Goal: Book appointment/travel/reservation

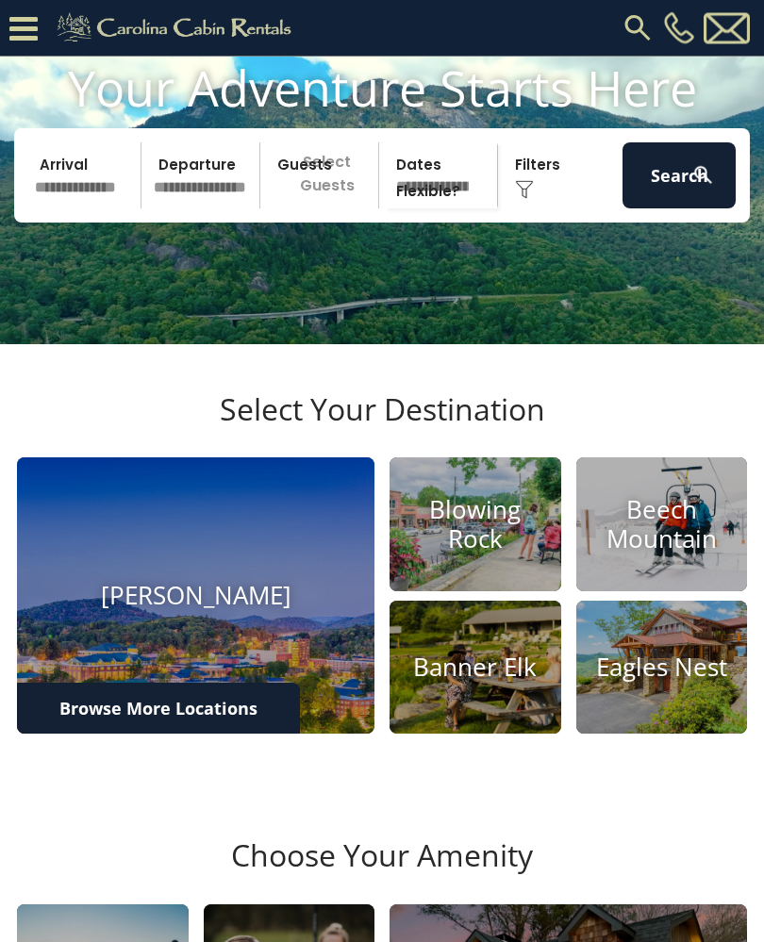
scroll to position [126, 0]
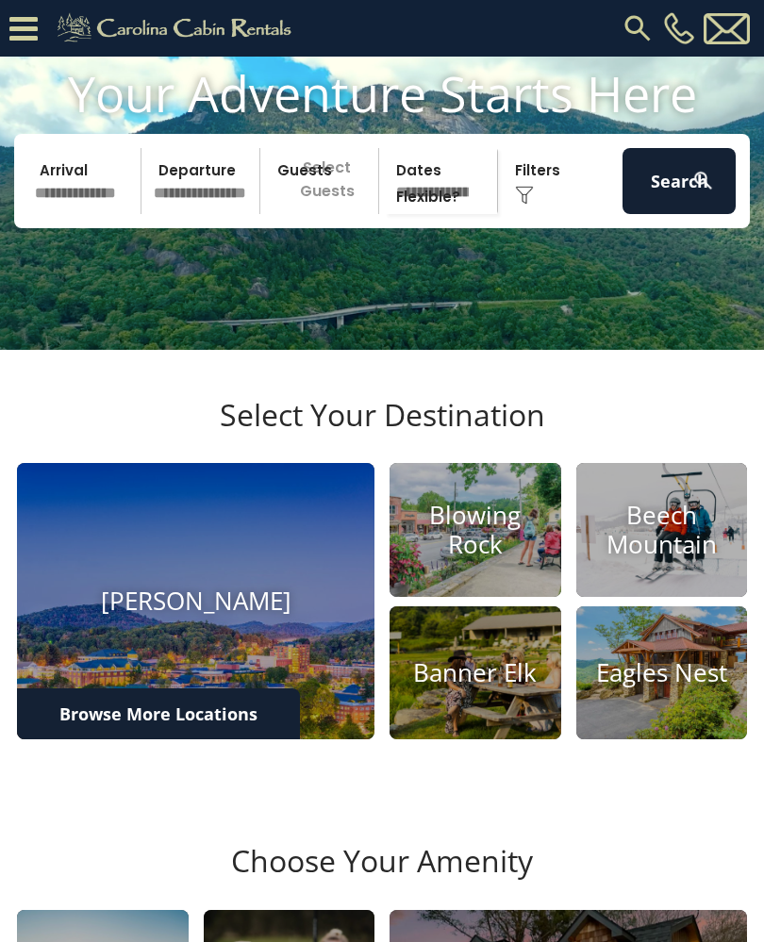
click at [73, 194] on input "text" at bounding box center [84, 181] width 113 height 66
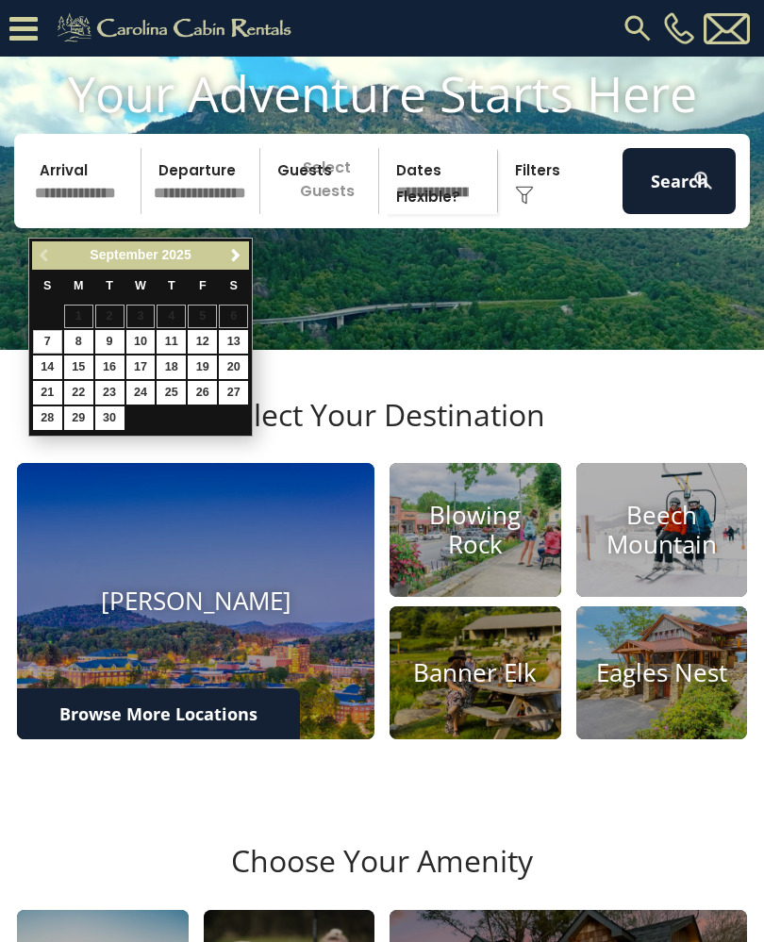
click at [237, 266] on link "Next" at bounding box center [236, 256] width 24 height 24
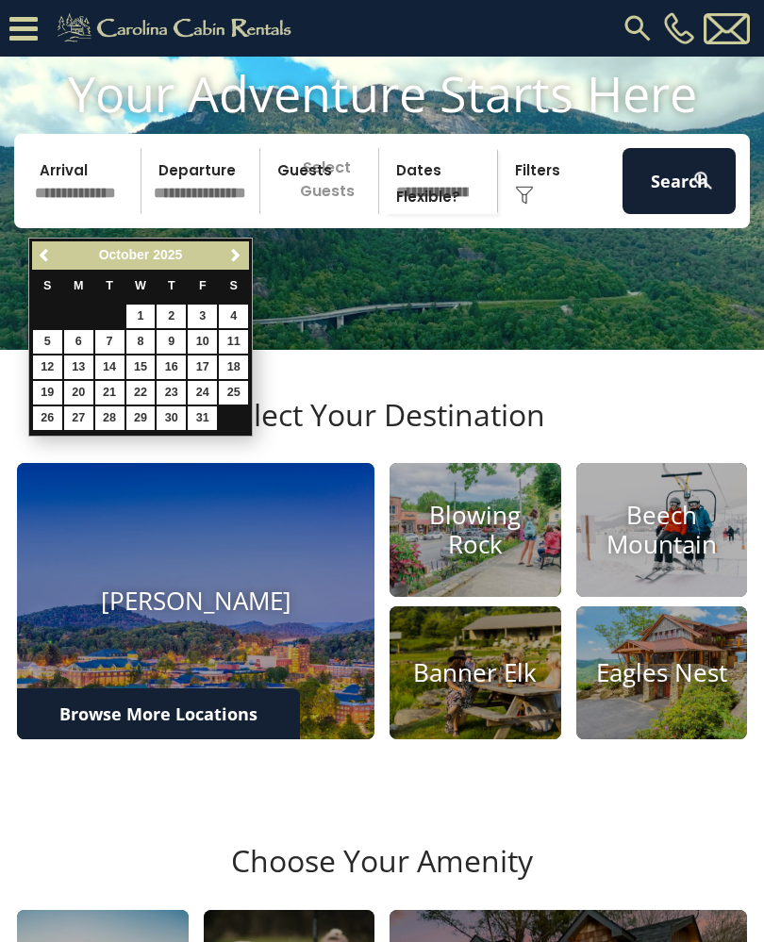
click at [240, 259] on span "Next" at bounding box center [235, 255] width 15 height 15
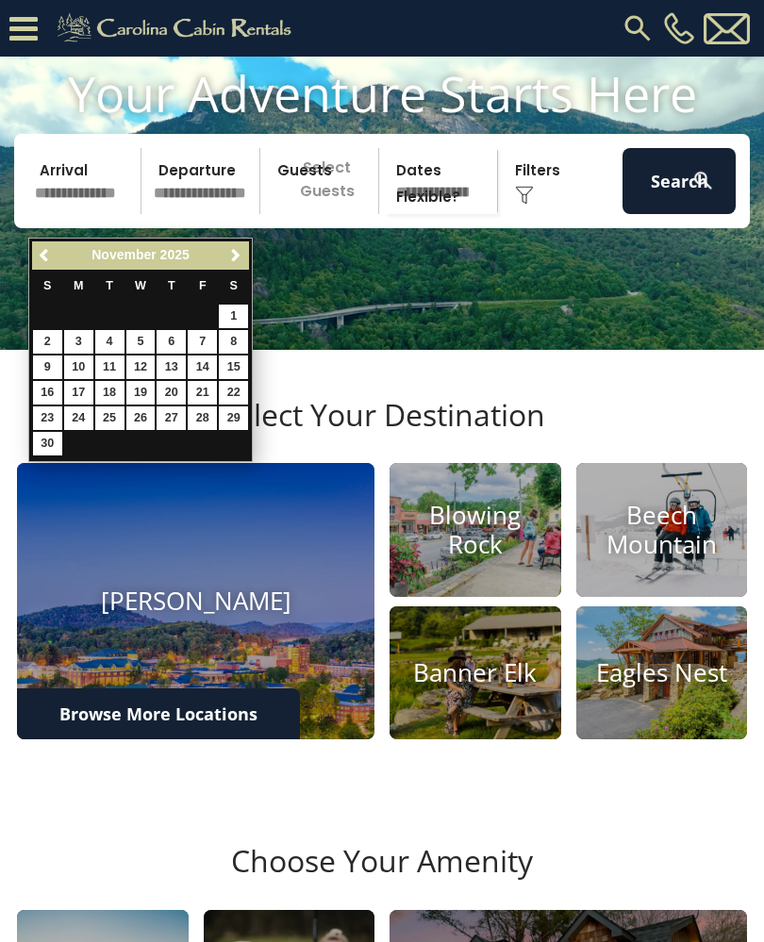
click at [241, 258] on span "Next" at bounding box center [235, 255] width 15 height 15
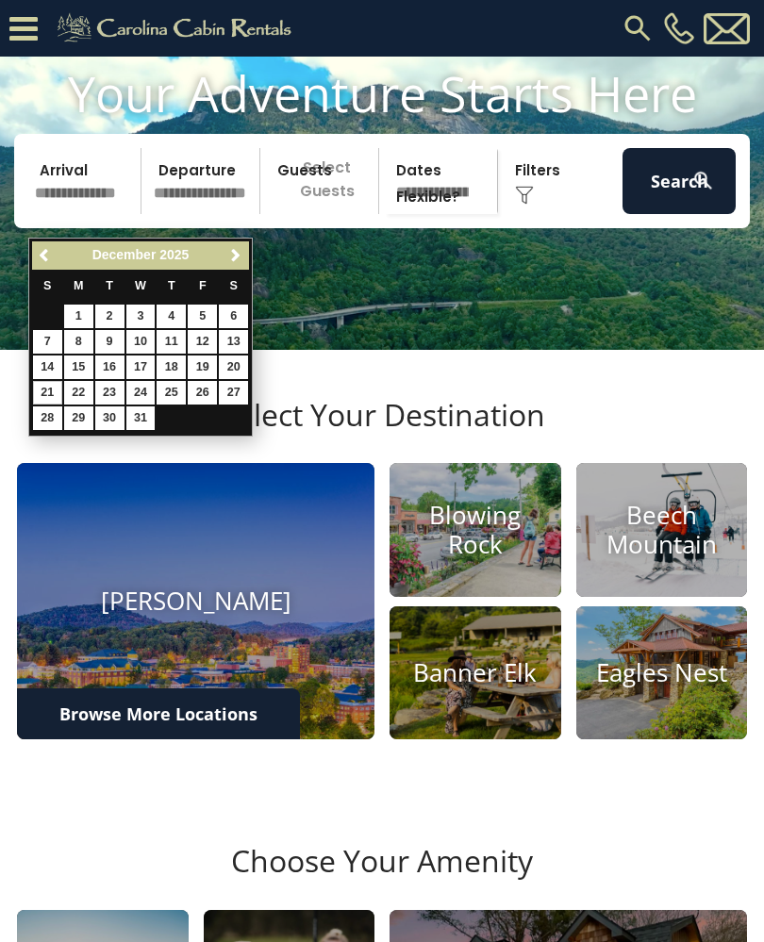
click at [55, 391] on link "21" at bounding box center [47, 393] width 29 height 24
type input "********"
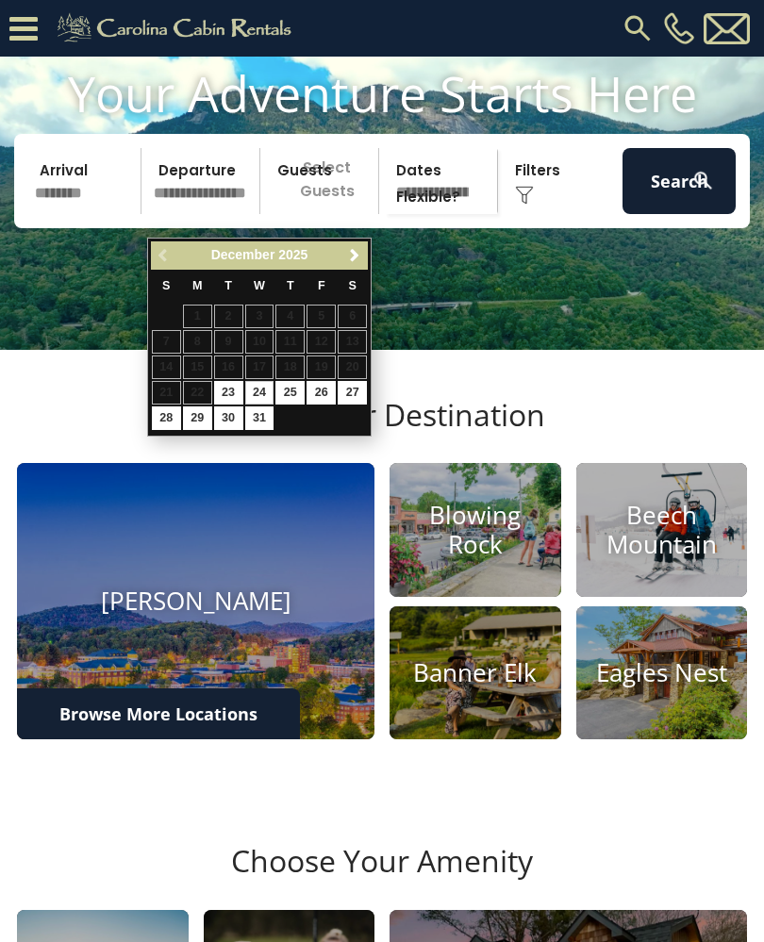
click at [260, 390] on link "24" at bounding box center [259, 393] width 29 height 24
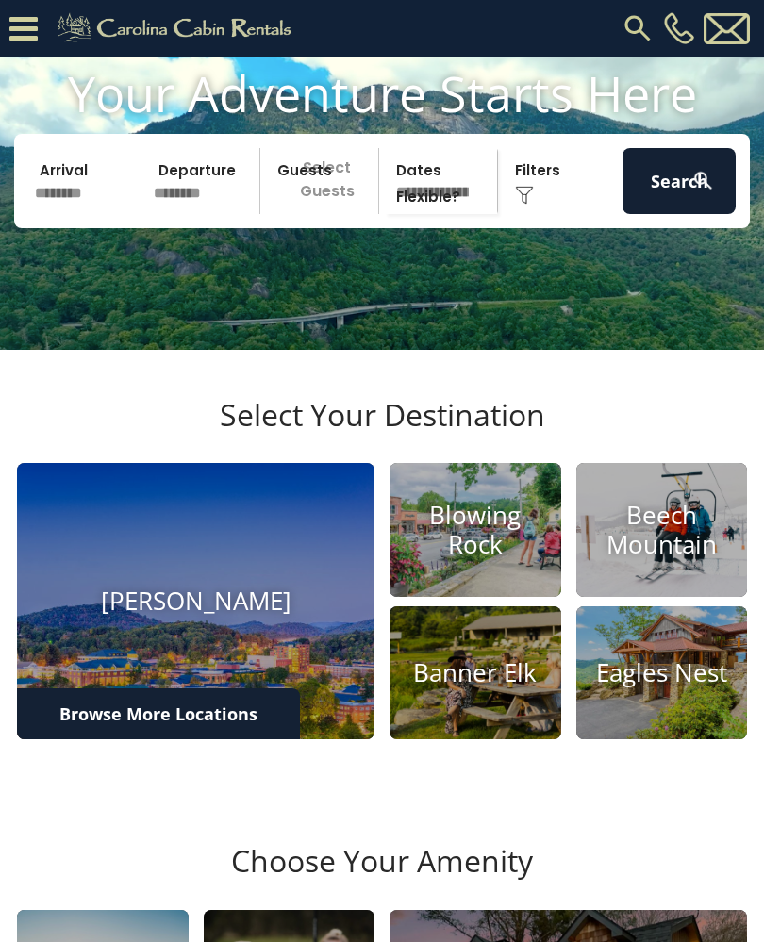
click at [318, 192] on p "Select Guests" at bounding box center [322, 181] width 112 height 66
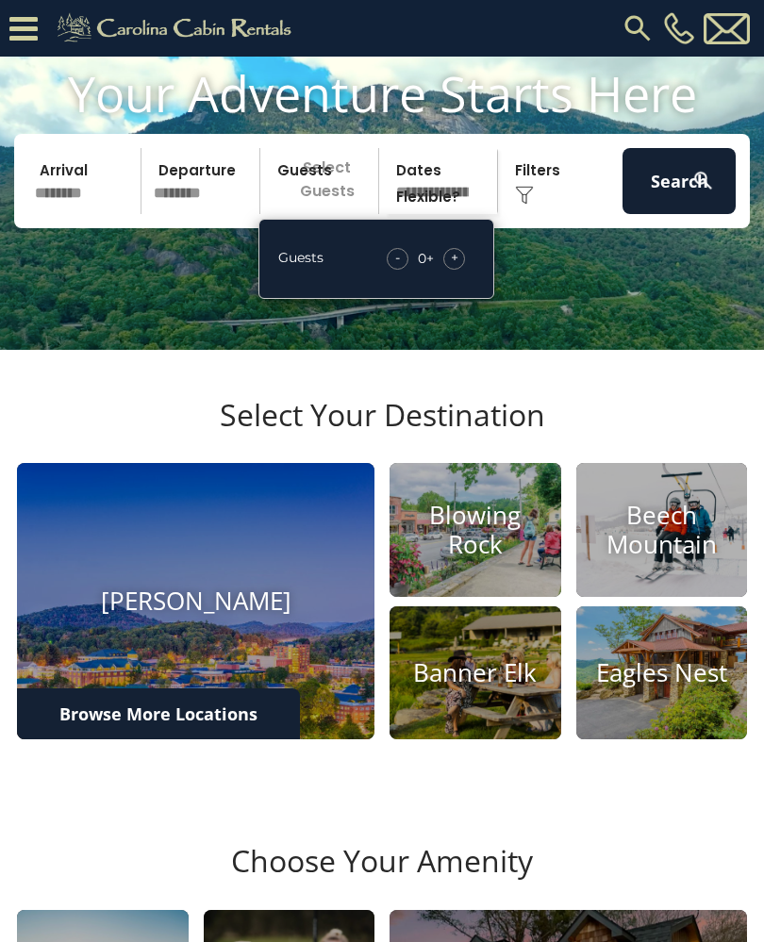
click at [451, 267] on span "+" at bounding box center [455, 257] width 8 height 19
click at [456, 267] on span "+" at bounding box center [455, 257] width 8 height 19
click at [451, 267] on span "+" at bounding box center [455, 257] width 8 height 19
click at [197, 214] on input "********" at bounding box center [203, 181] width 113 height 66
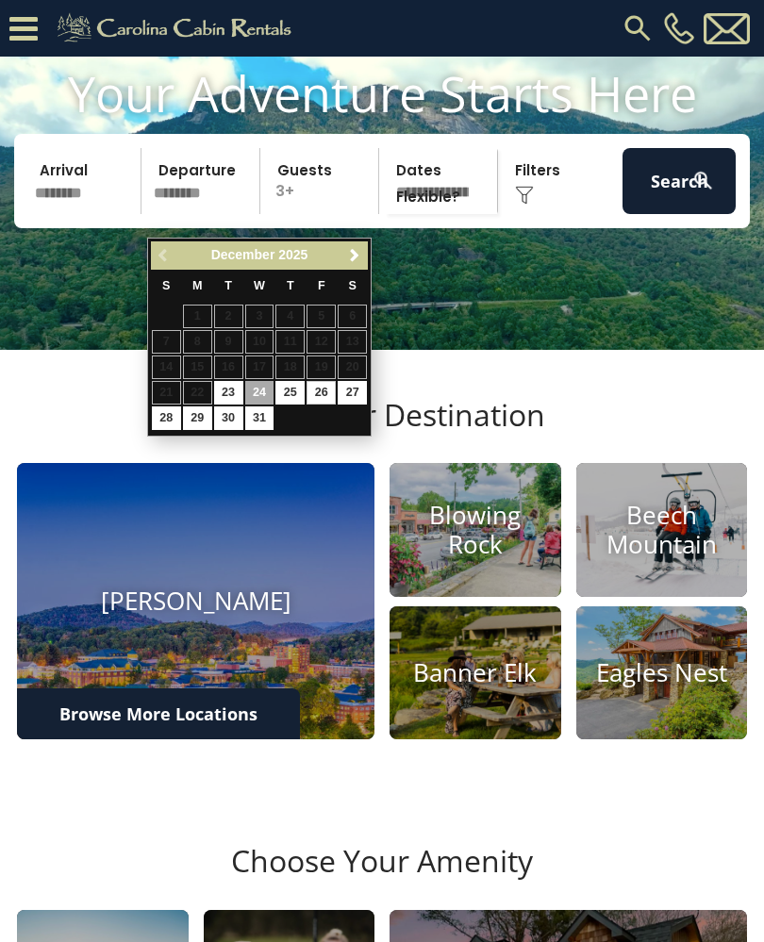
click at [316, 393] on link "26" at bounding box center [321, 393] width 29 height 24
type input "********"
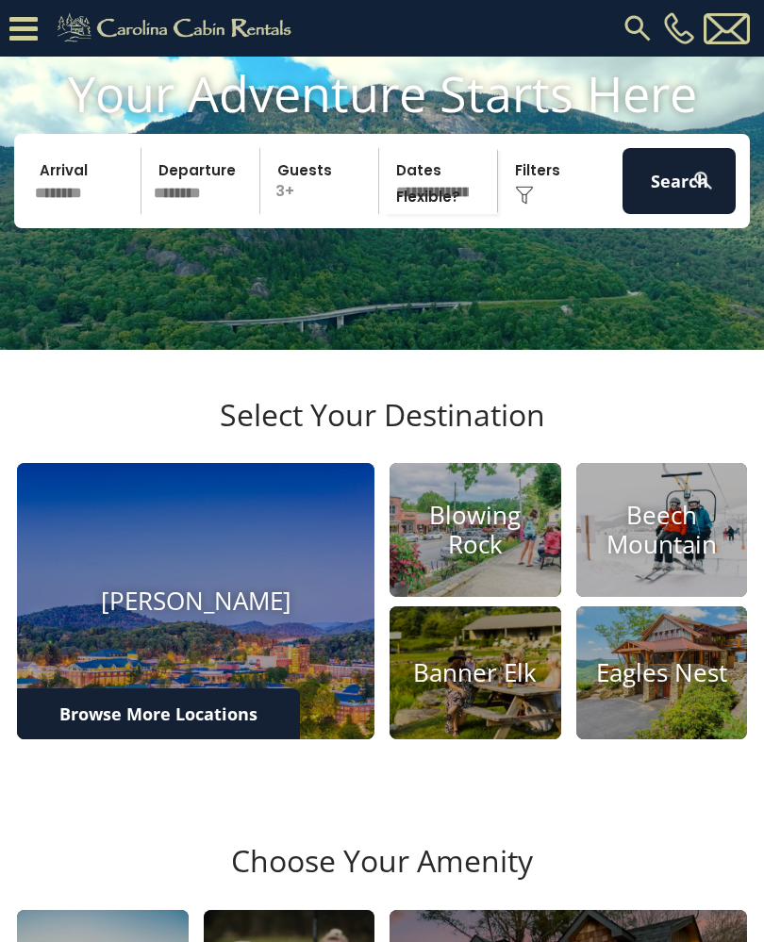
click at [325, 152] on div "Your Adventure Starts Here Arrival ******** Departure ******** Guests 3+ Guests…" at bounding box center [382, 160] width 764 height 192
click at [692, 214] on button "Search" at bounding box center [678, 181] width 113 height 66
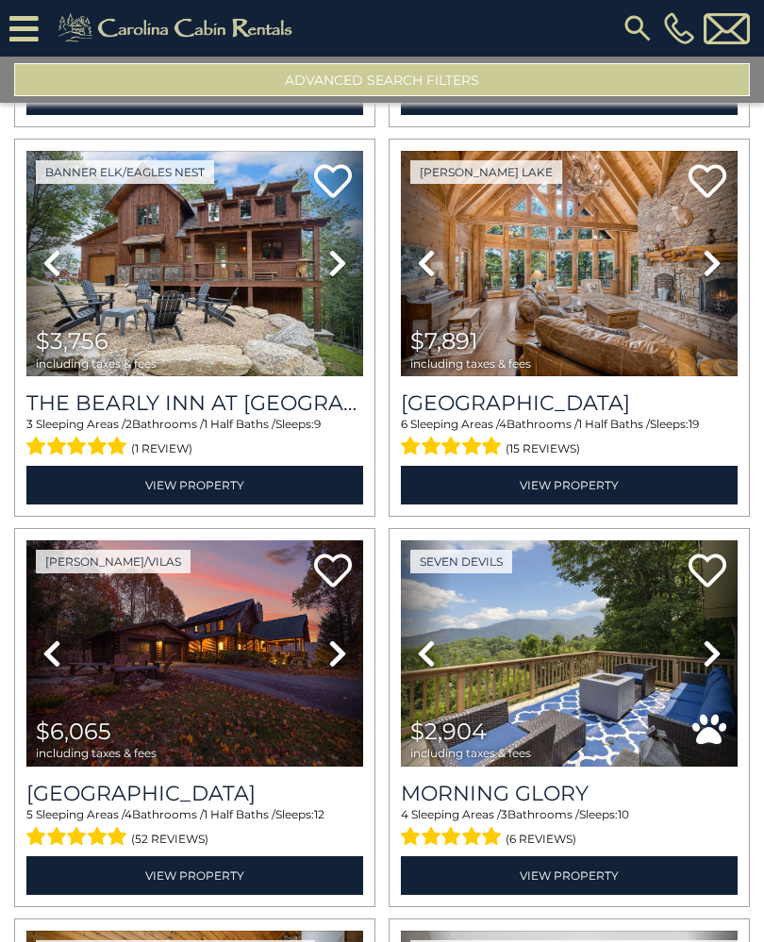
scroll to position [1590, 0]
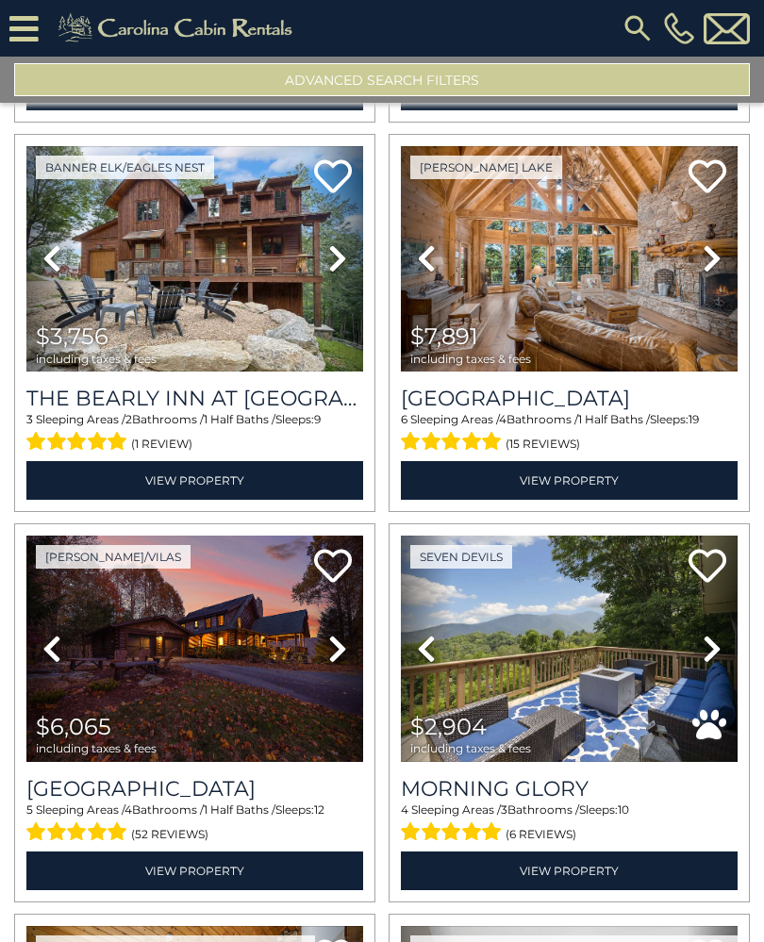
click at [630, 460] on div "Lake Haven Lodge 6 Sleeping Areas / 4 Bathrooms / 1 Half Baths / Sleeps: 19 (15…" at bounding box center [569, 443] width 337 height 114
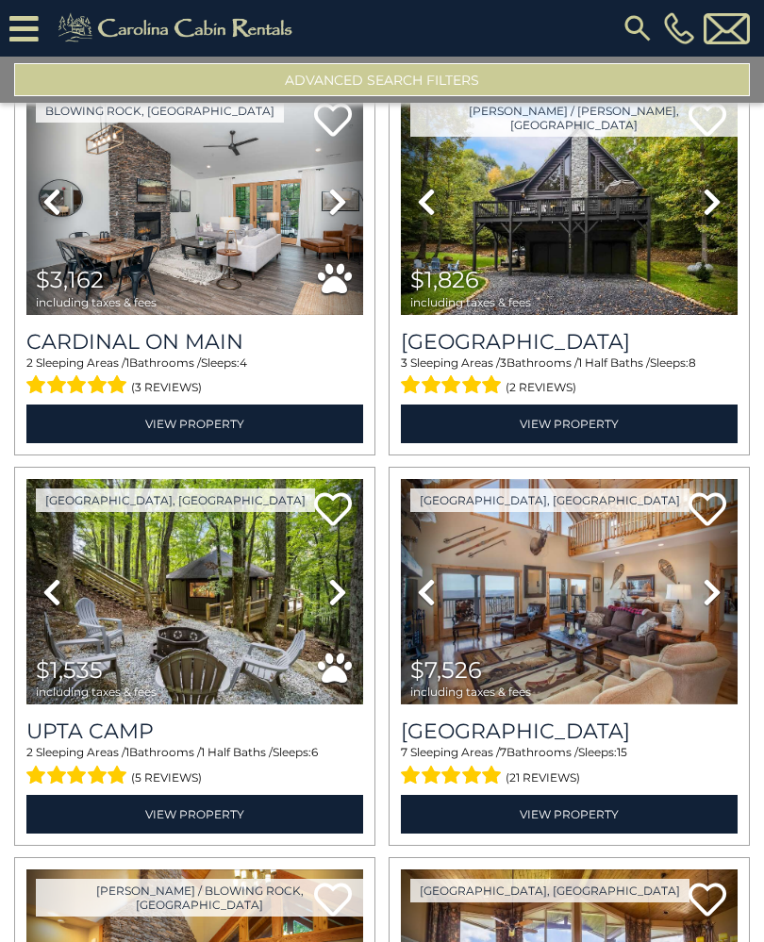
scroll to position [3208, 0]
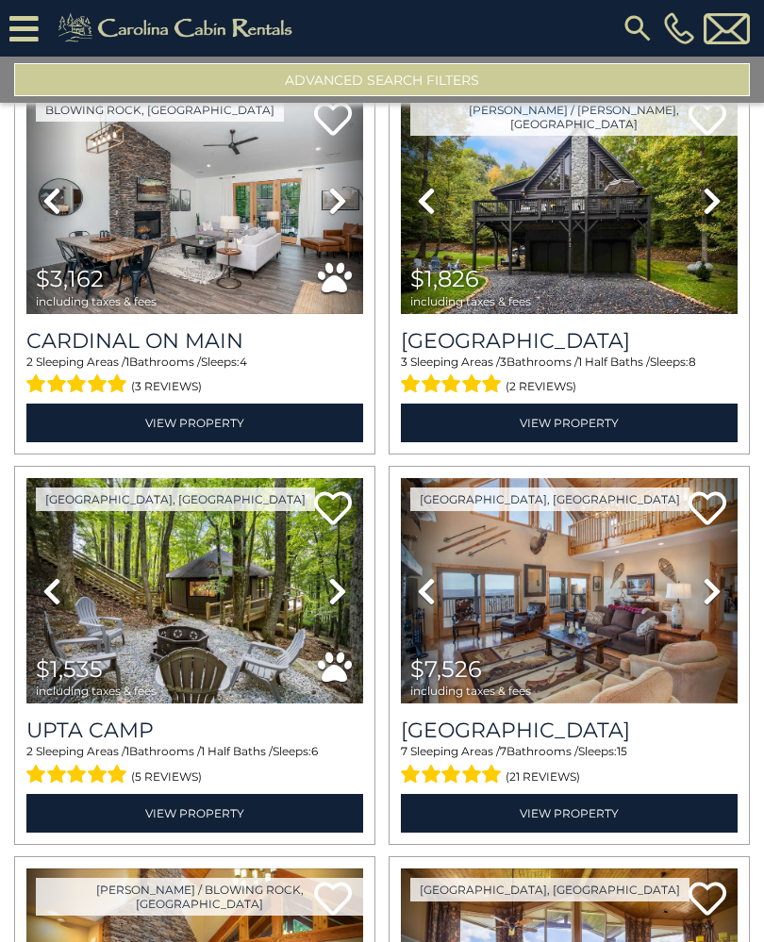
click at [680, 314] on img at bounding box center [569, 201] width 337 height 225
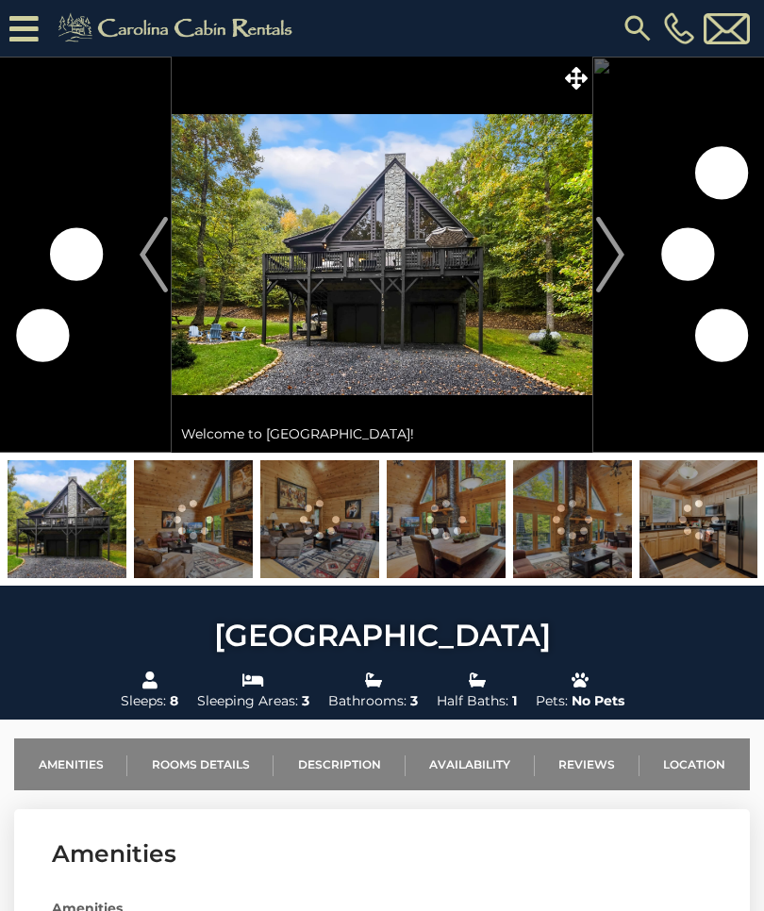
click at [608, 267] on img "Next" at bounding box center [610, 254] width 28 height 75
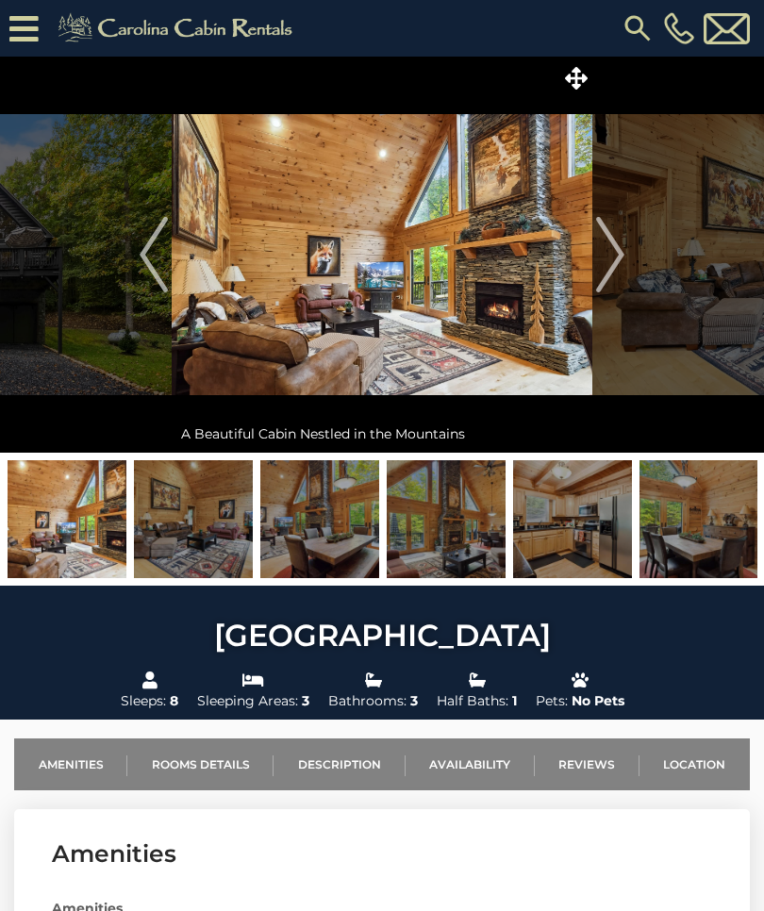
click at [617, 276] on img "Next" at bounding box center [610, 254] width 28 height 75
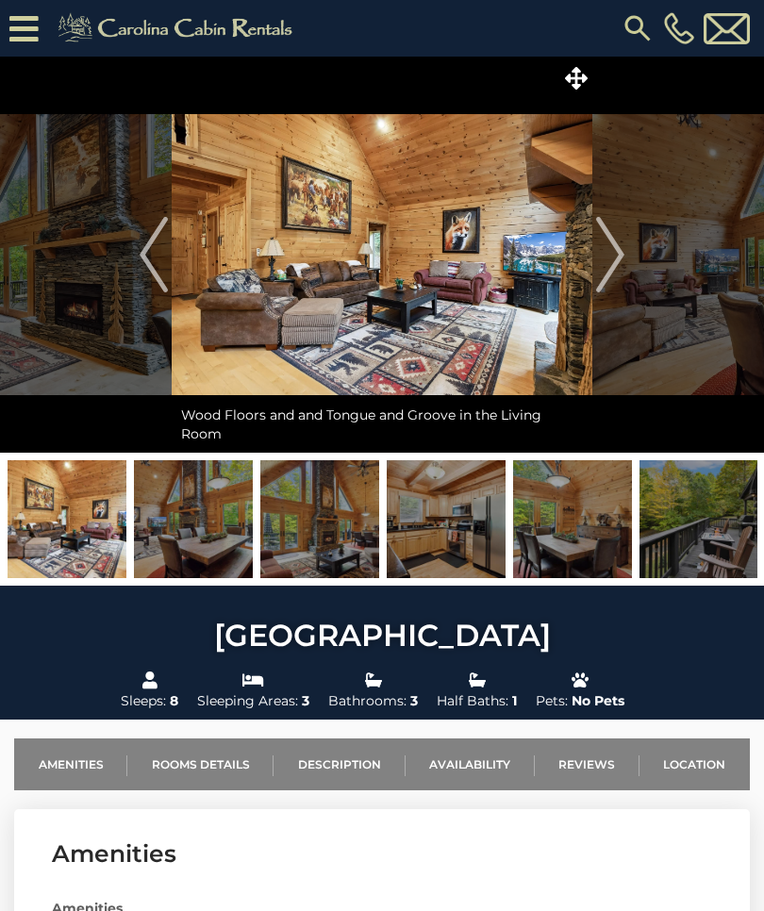
click at [614, 271] on img "Next" at bounding box center [610, 254] width 28 height 75
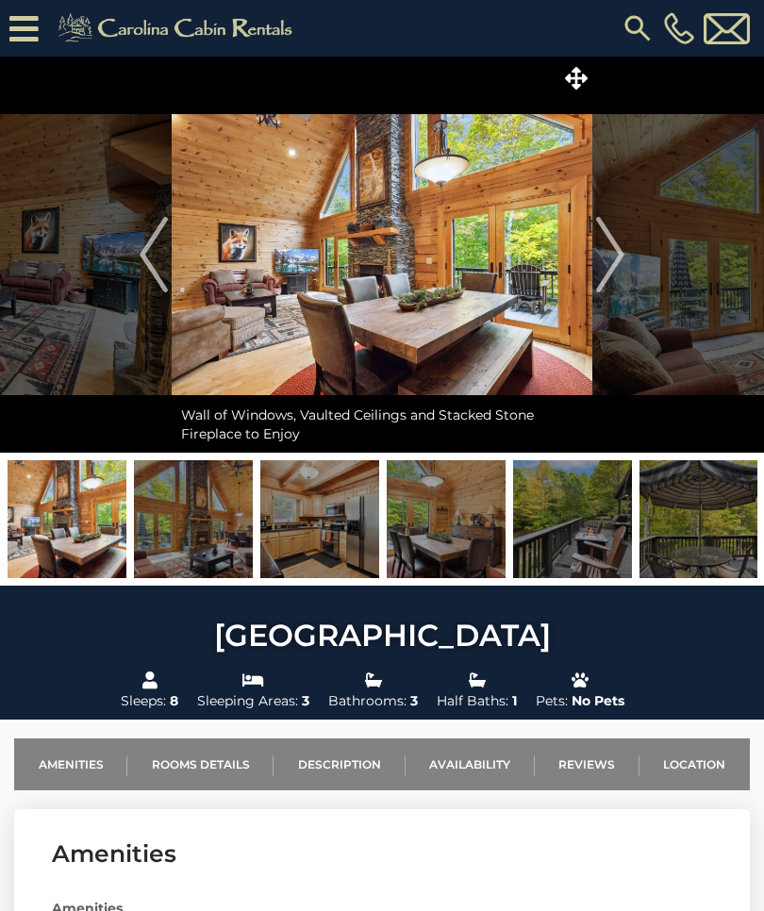
click at [617, 276] on img "Next" at bounding box center [610, 254] width 28 height 75
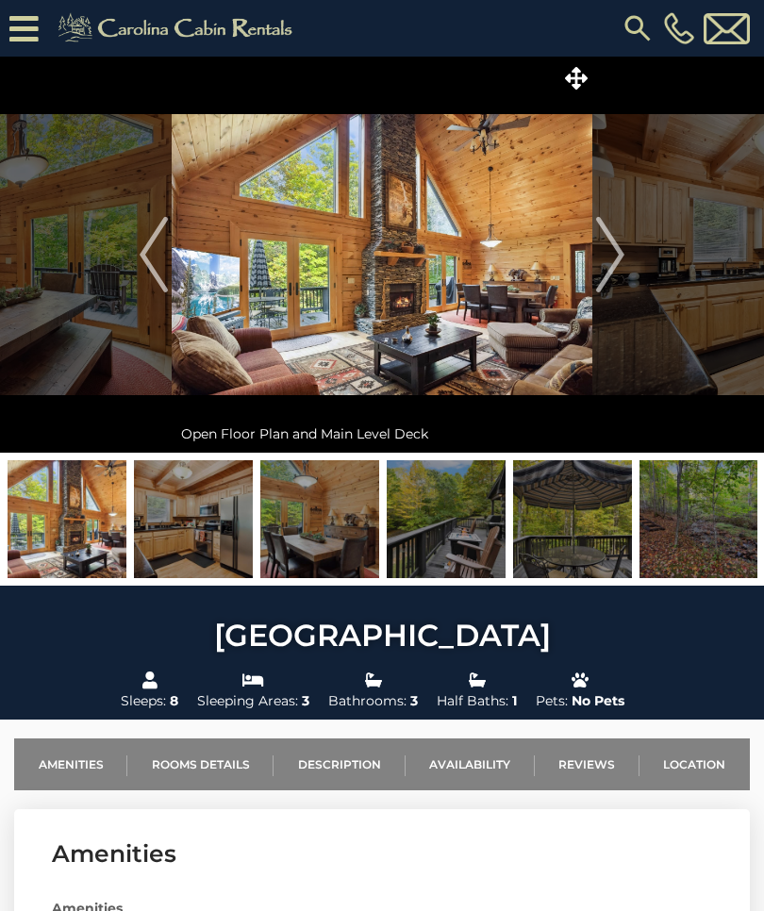
click at [615, 276] on img "Next" at bounding box center [610, 254] width 28 height 75
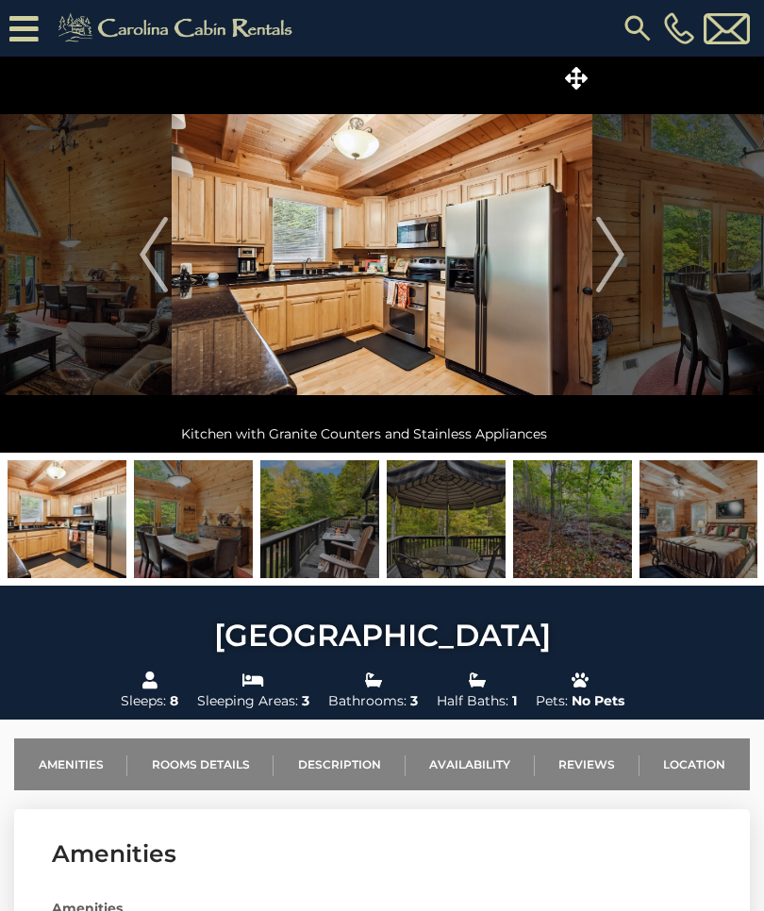
click at [616, 281] on img "Next" at bounding box center [610, 254] width 28 height 75
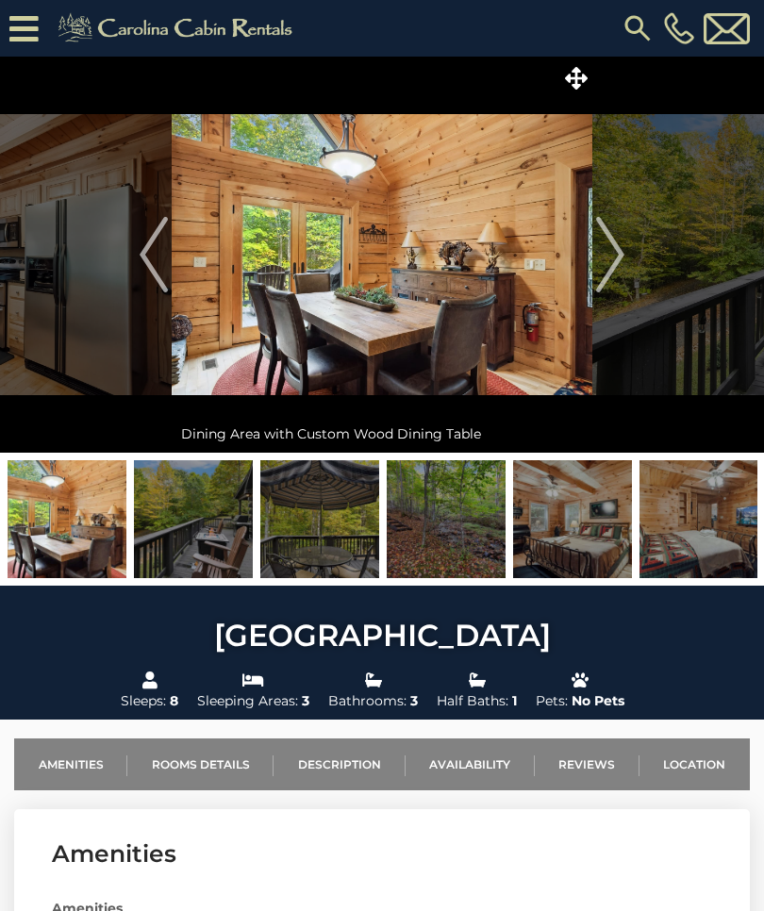
click at [612, 272] on img "Next" at bounding box center [610, 254] width 28 height 75
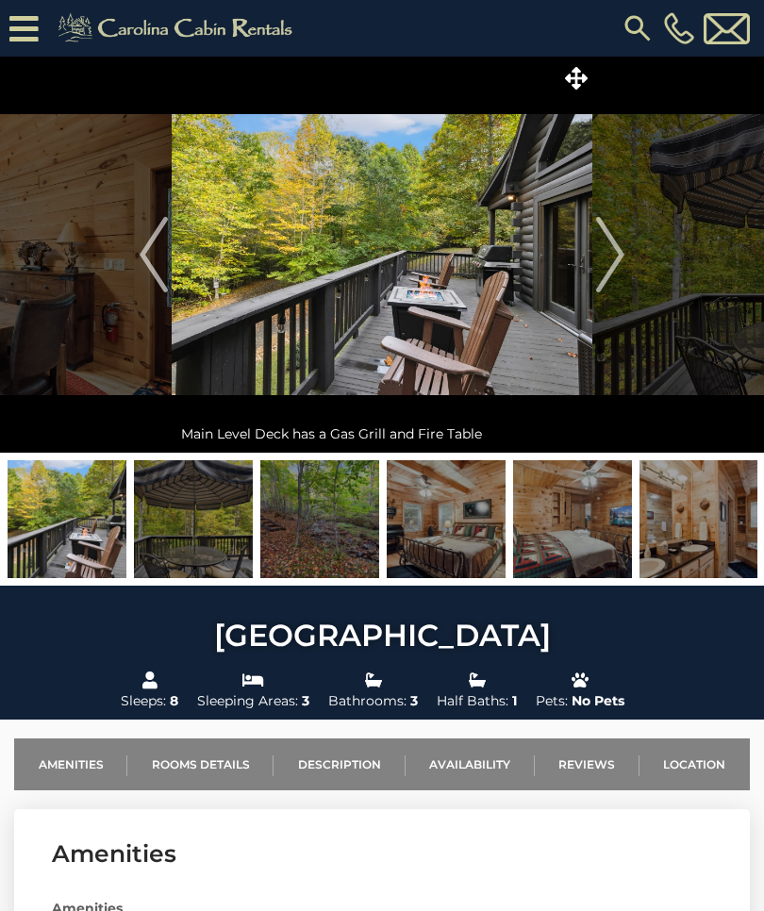
click at [614, 271] on img "Next" at bounding box center [610, 254] width 28 height 75
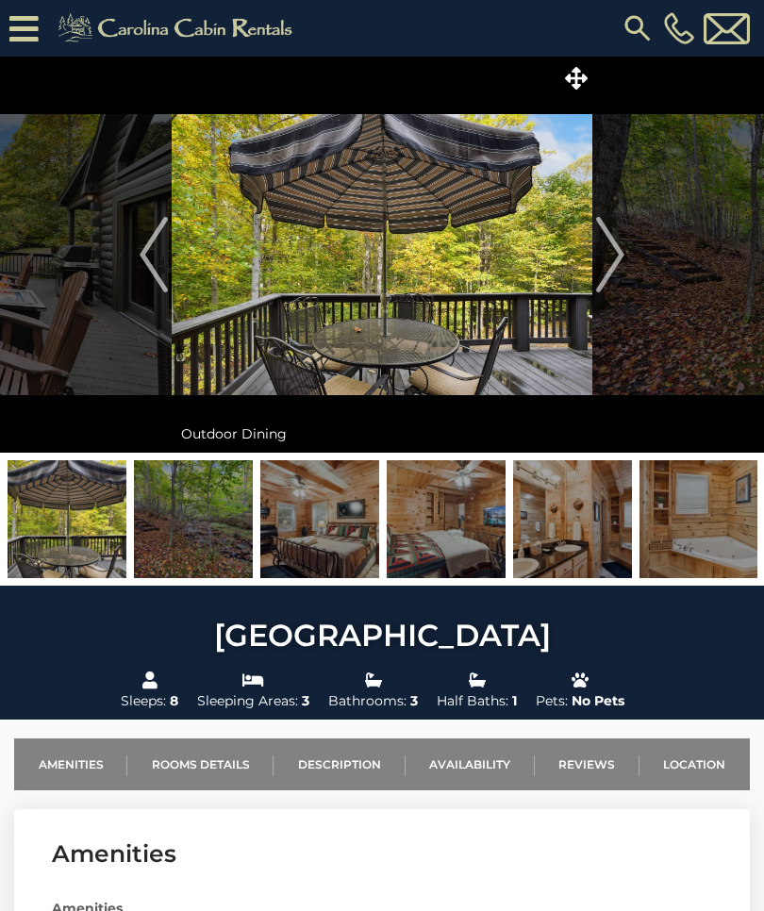
click at [609, 277] on img "Next" at bounding box center [610, 254] width 28 height 75
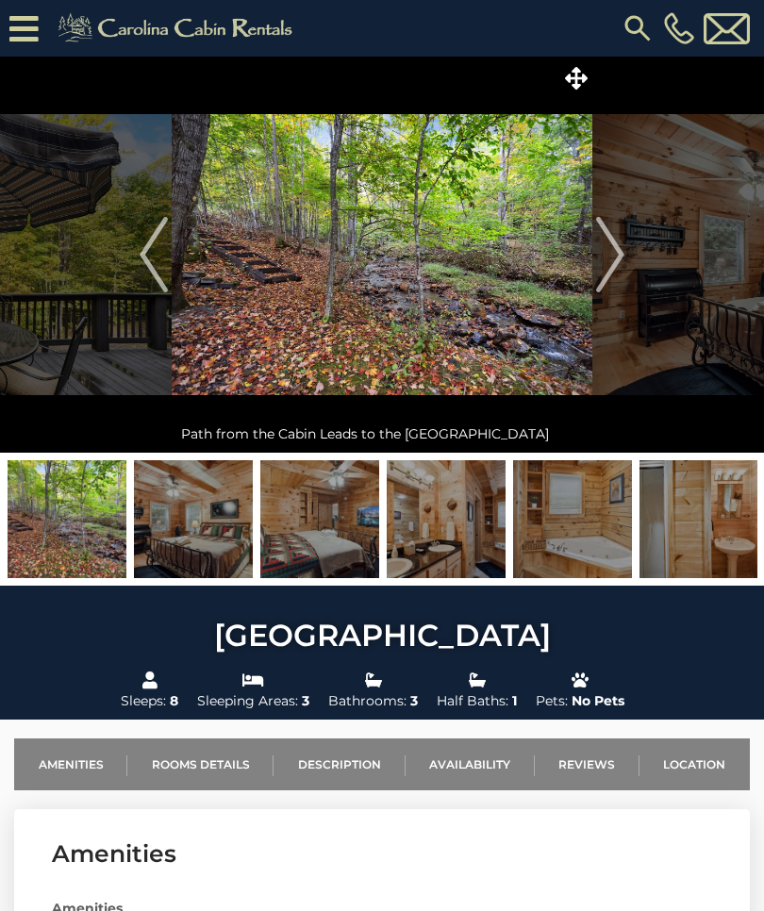
click at [613, 277] on img "Next" at bounding box center [610, 254] width 28 height 75
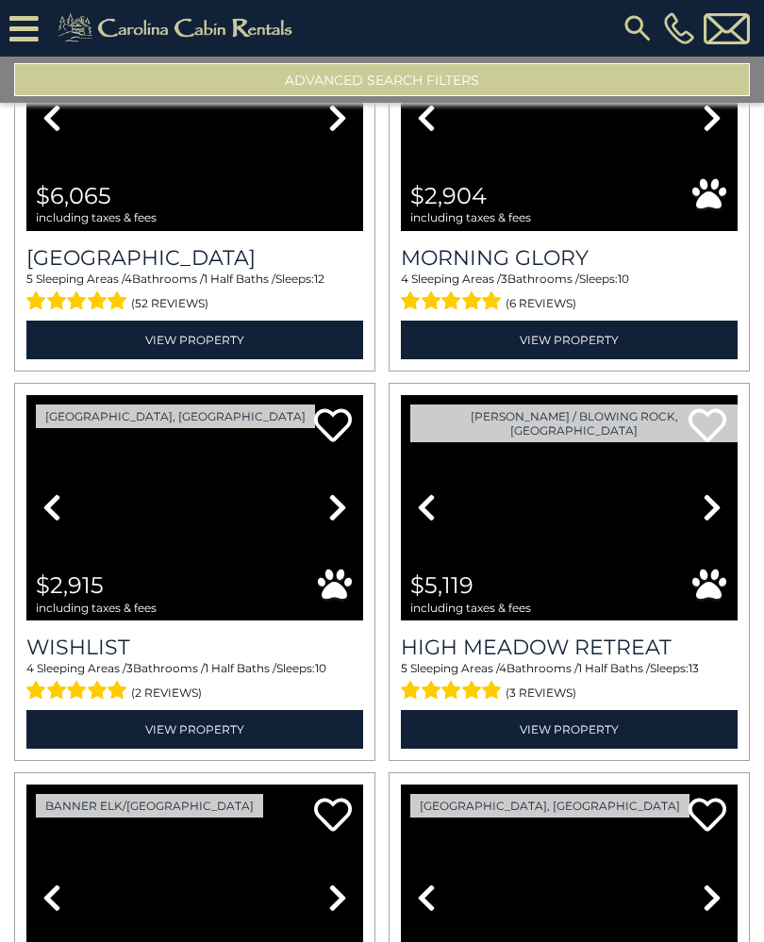
scroll to position [2155, 0]
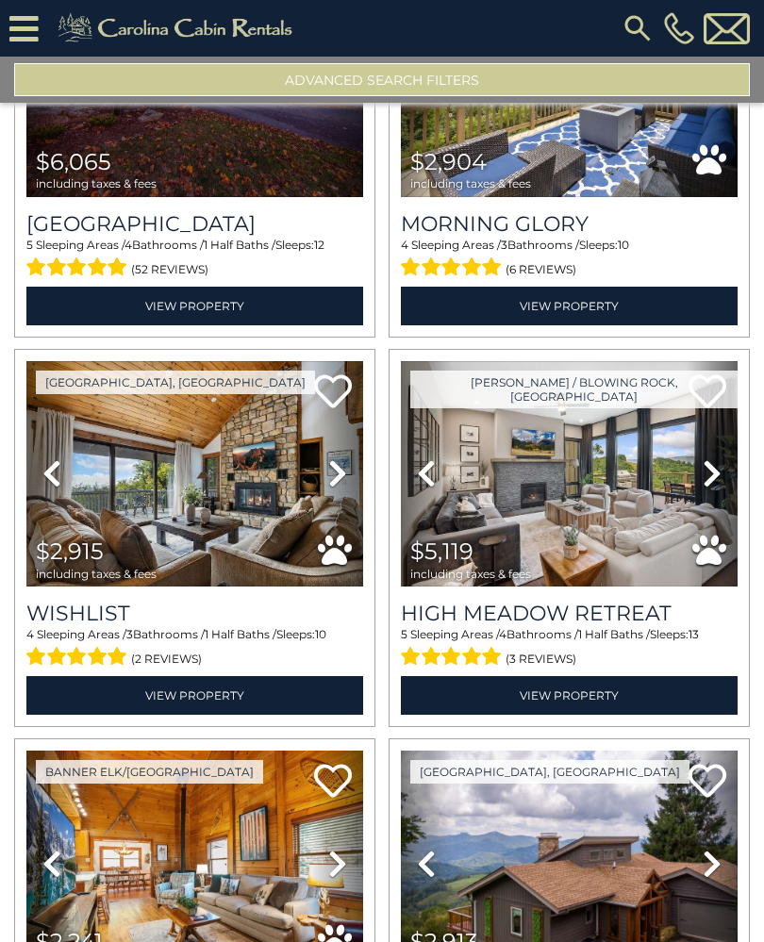
click at [117, 507] on img at bounding box center [194, 473] width 337 height 225
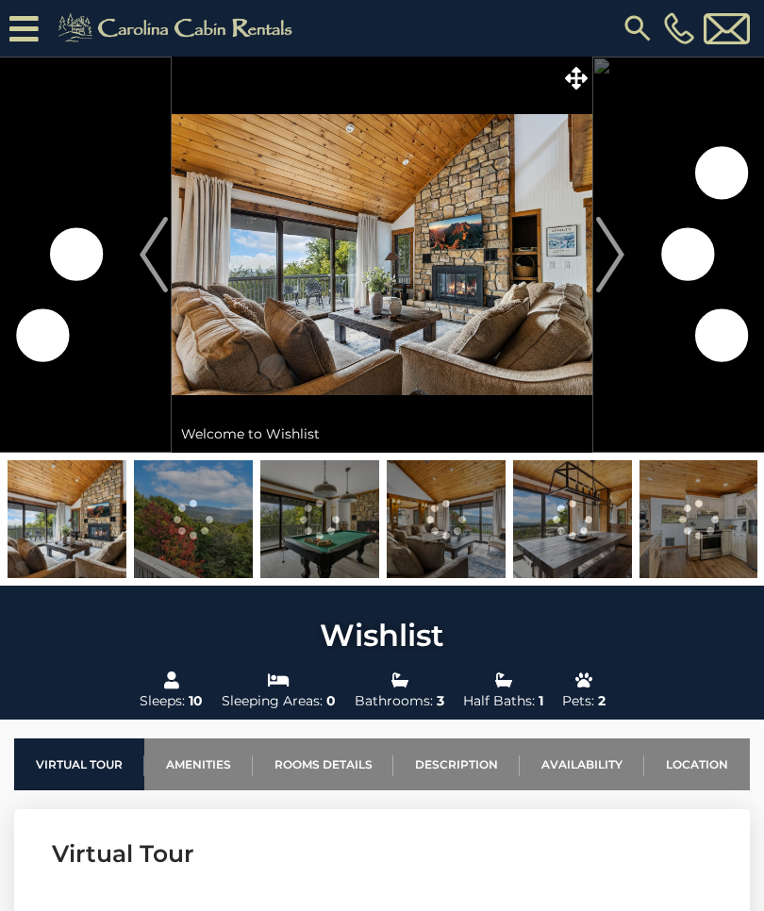
click at [625, 264] on button "Next" at bounding box center [610, 255] width 36 height 396
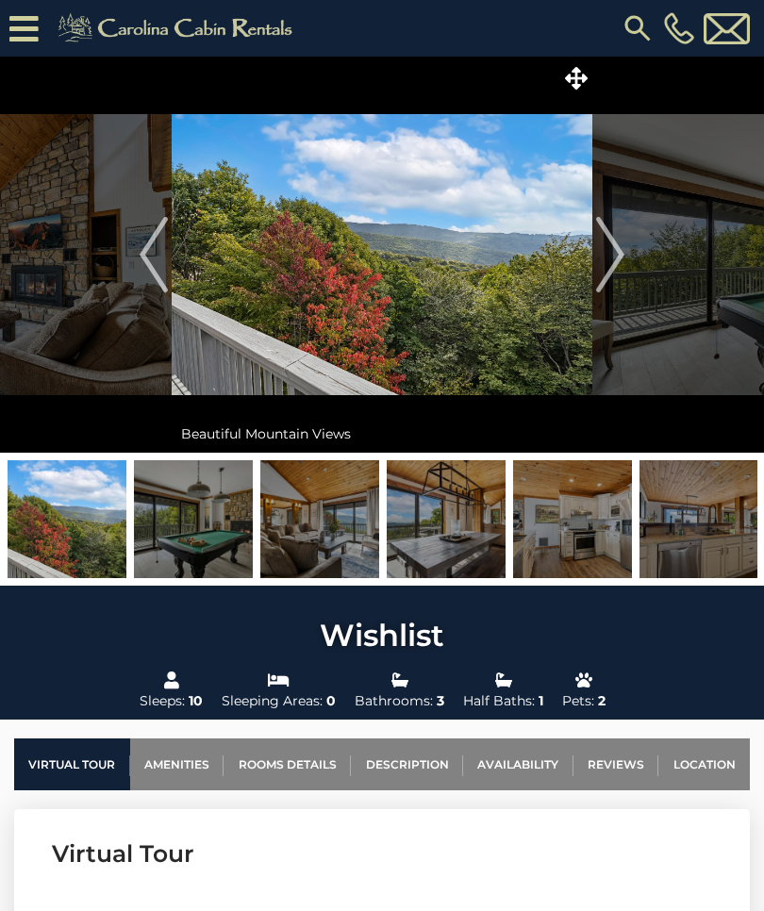
click at [615, 277] on img "Next" at bounding box center [610, 254] width 28 height 75
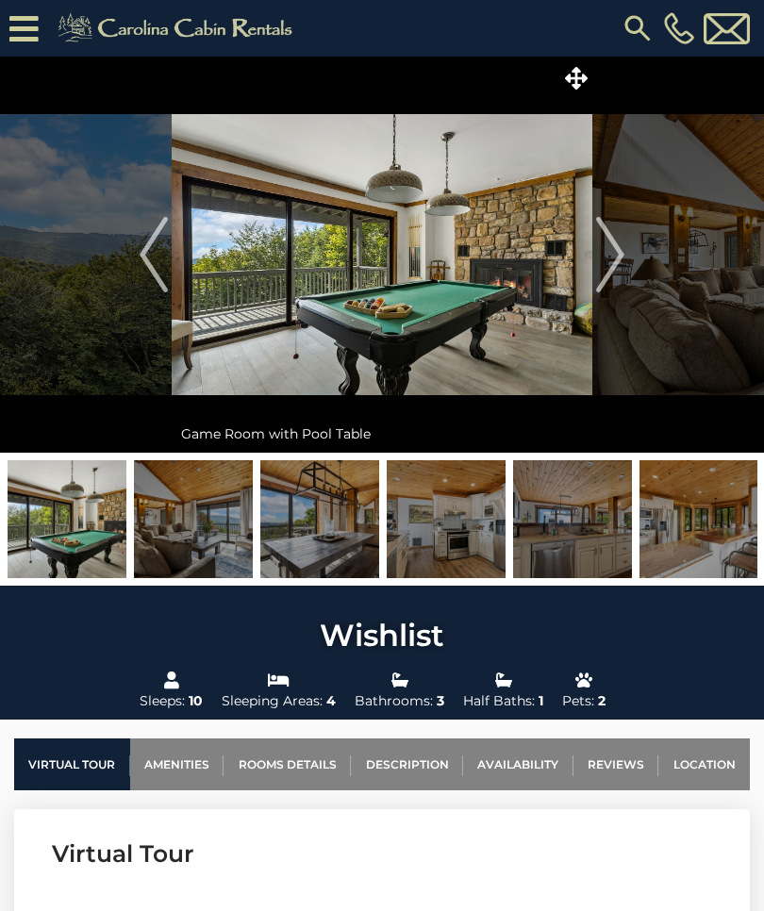
click at [619, 270] on img "Next" at bounding box center [610, 254] width 28 height 75
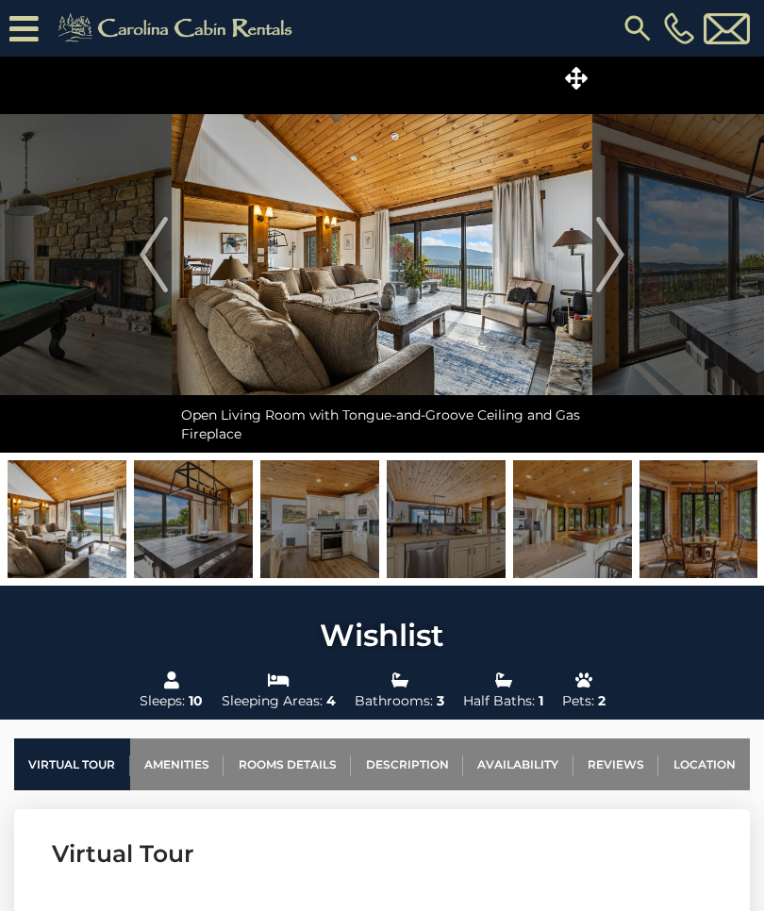
click at [619, 273] on img "Next" at bounding box center [610, 254] width 28 height 75
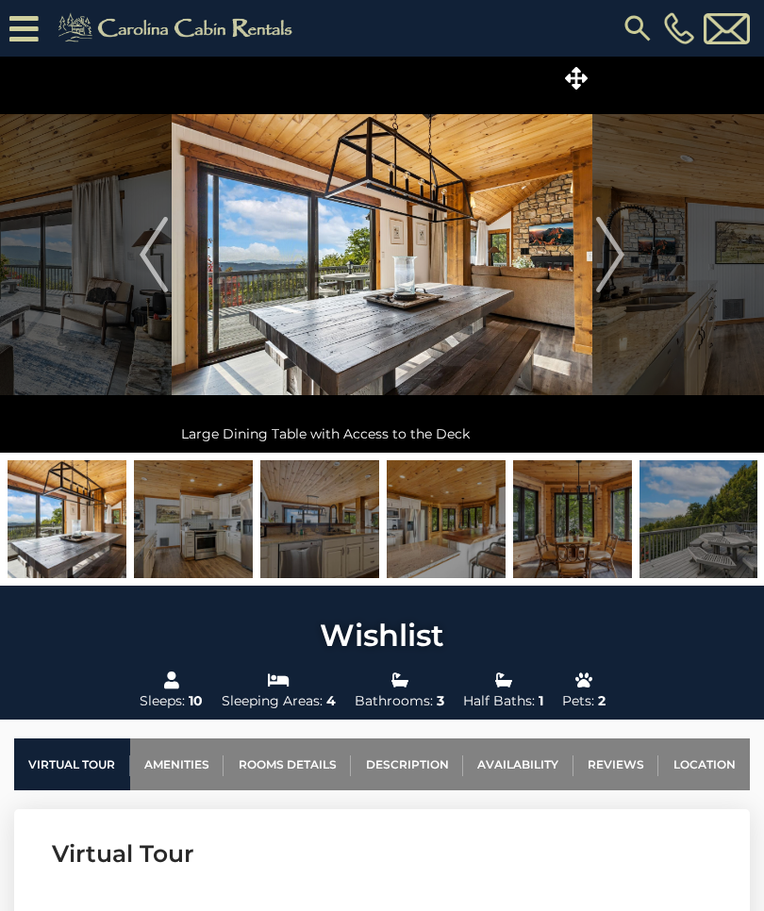
click at [623, 255] on img "Next" at bounding box center [610, 254] width 28 height 75
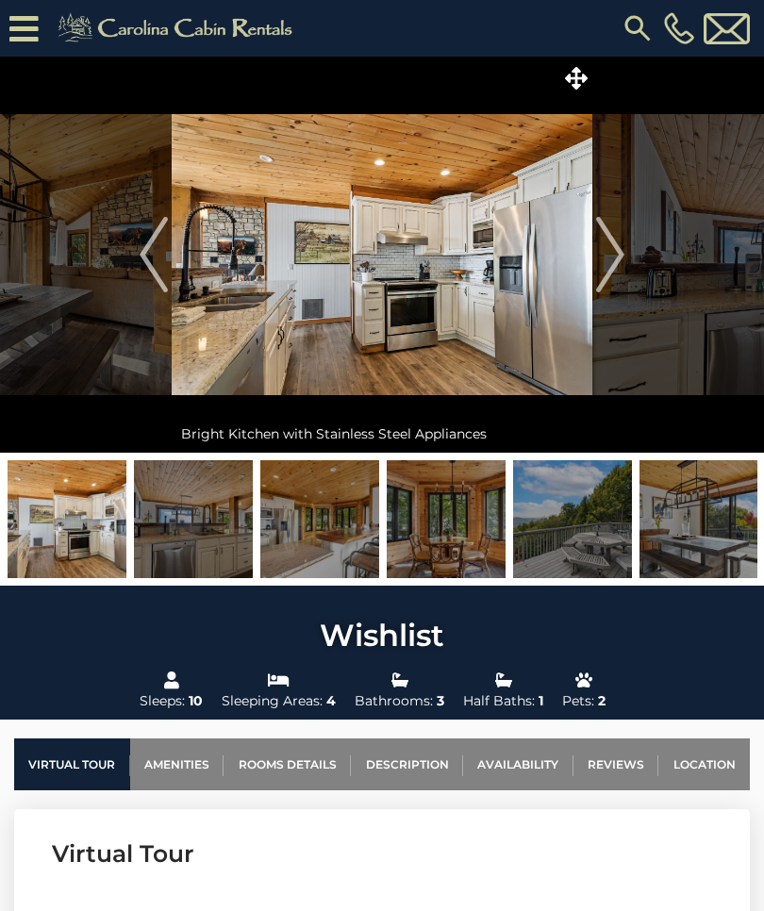
click at [619, 277] on img "Next" at bounding box center [610, 254] width 28 height 75
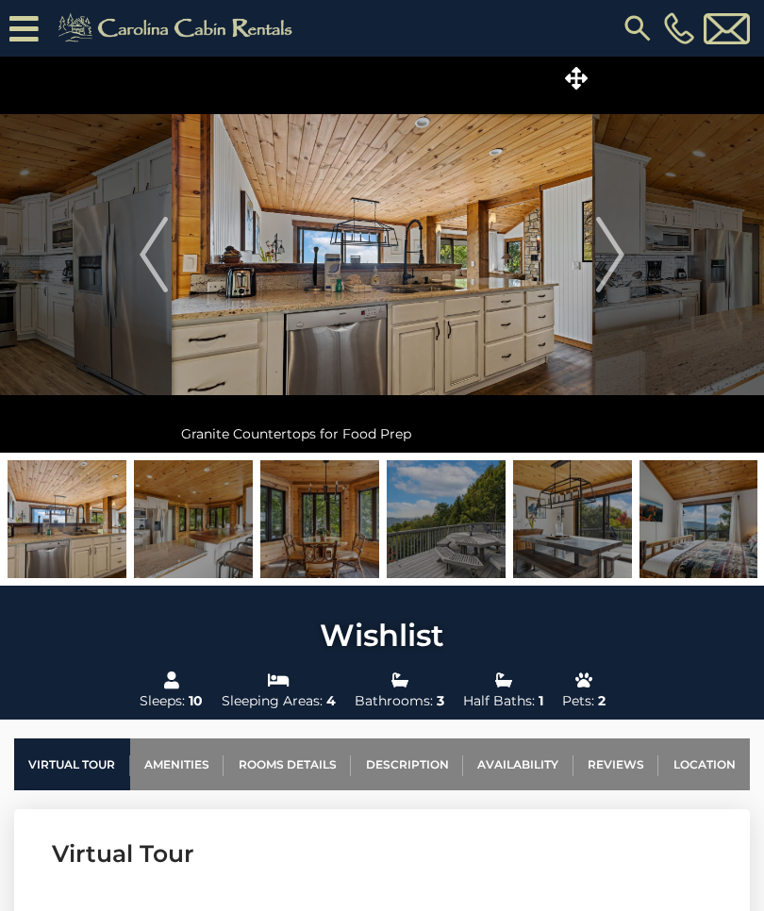
click at [617, 281] on img "Next" at bounding box center [610, 254] width 28 height 75
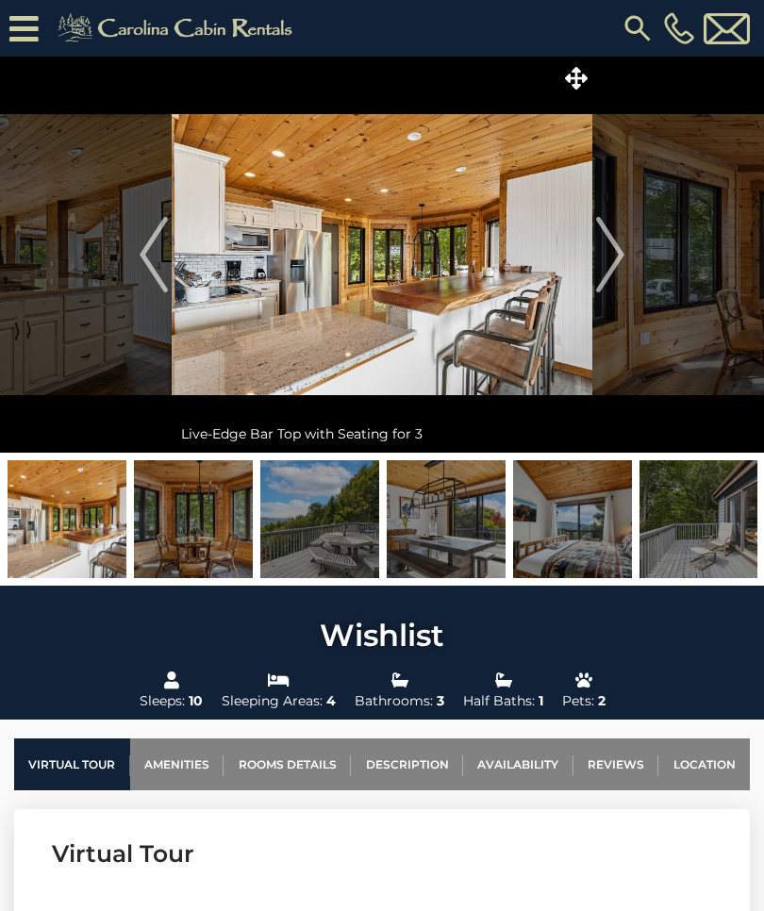
click at [622, 276] on img "Next" at bounding box center [610, 254] width 28 height 75
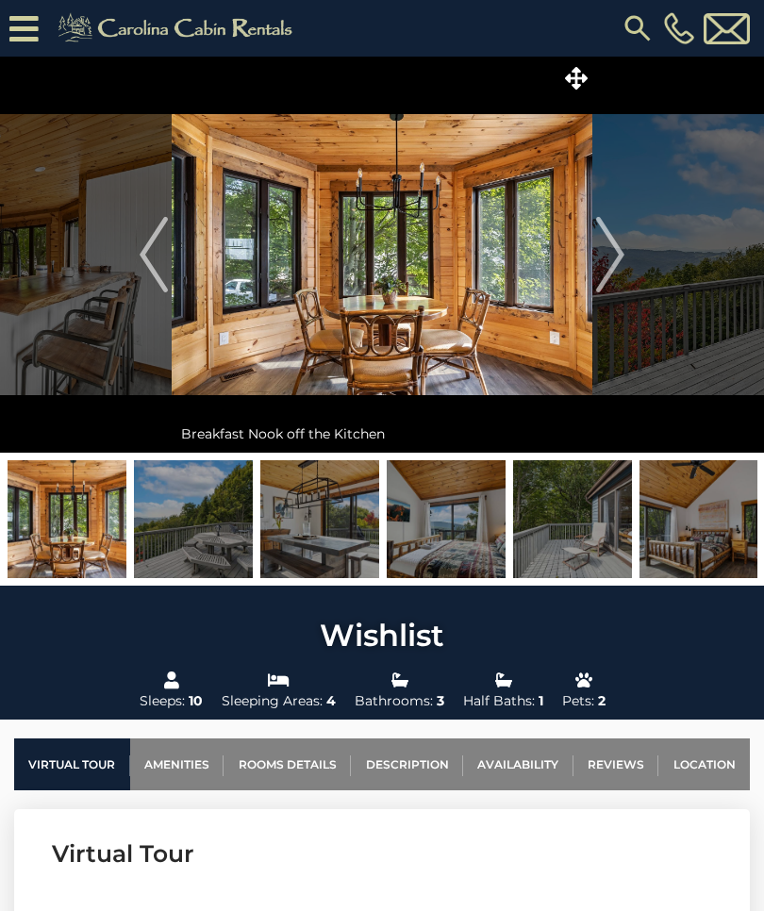
click at [614, 275] on img "Next" at bounding box center [610, 254] width 28 height 75
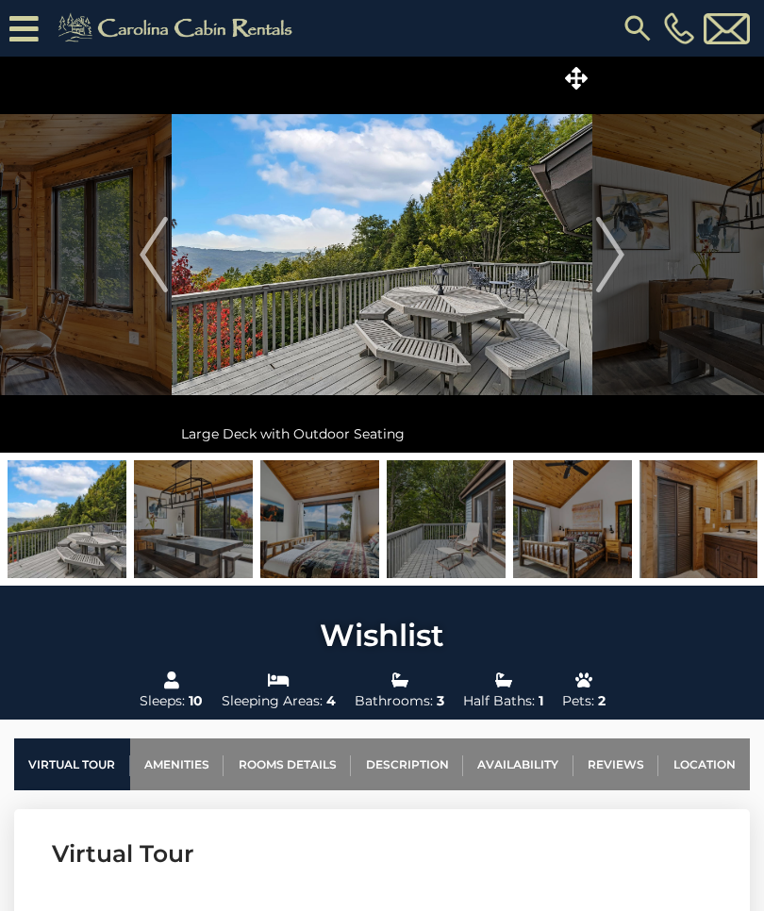
click at [619, 275] on img "Next" at bounding box center [610, 254] width 28 height 75
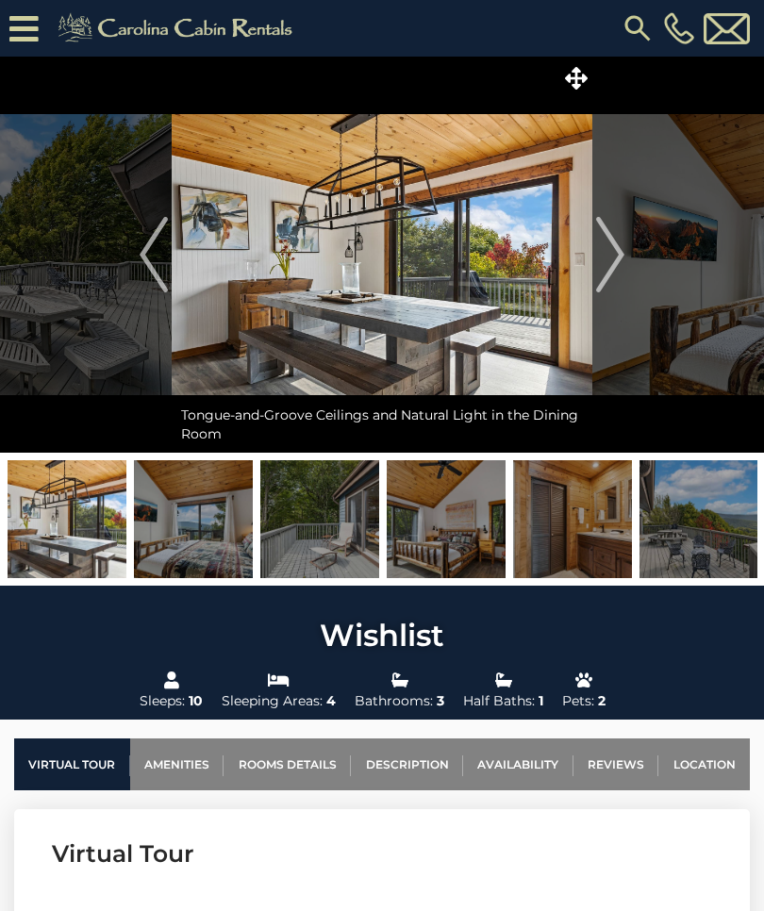
click at [615, 277] on img "Next" at bounding box center [610, 254] width 28 height 75
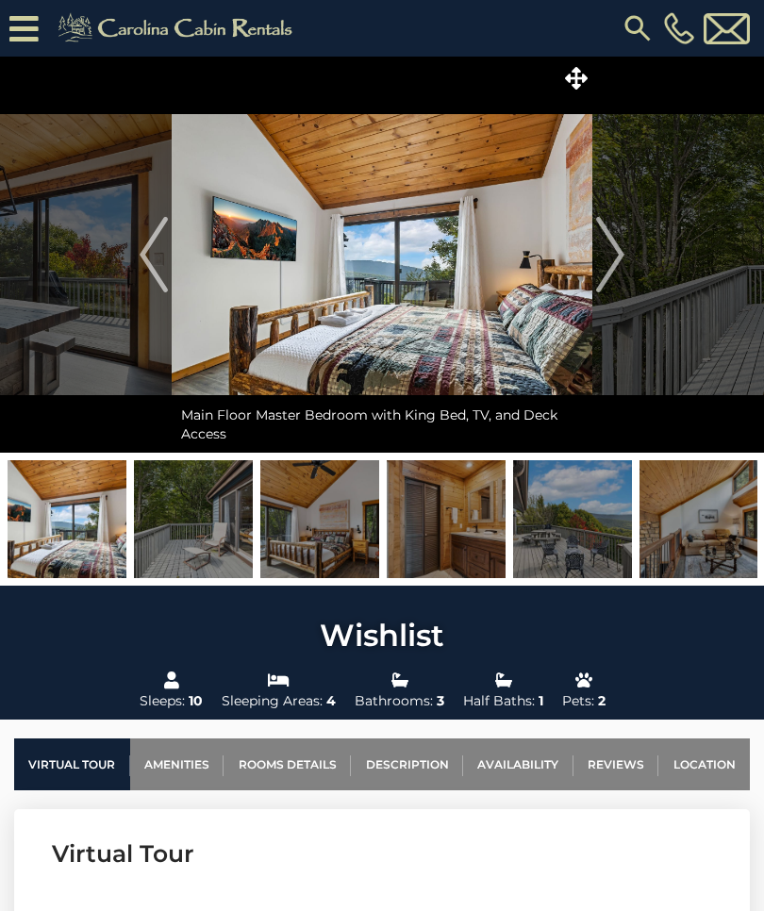
click at [614, 278] on img "Next" at bounding box center [610, 254] width 28 height 75
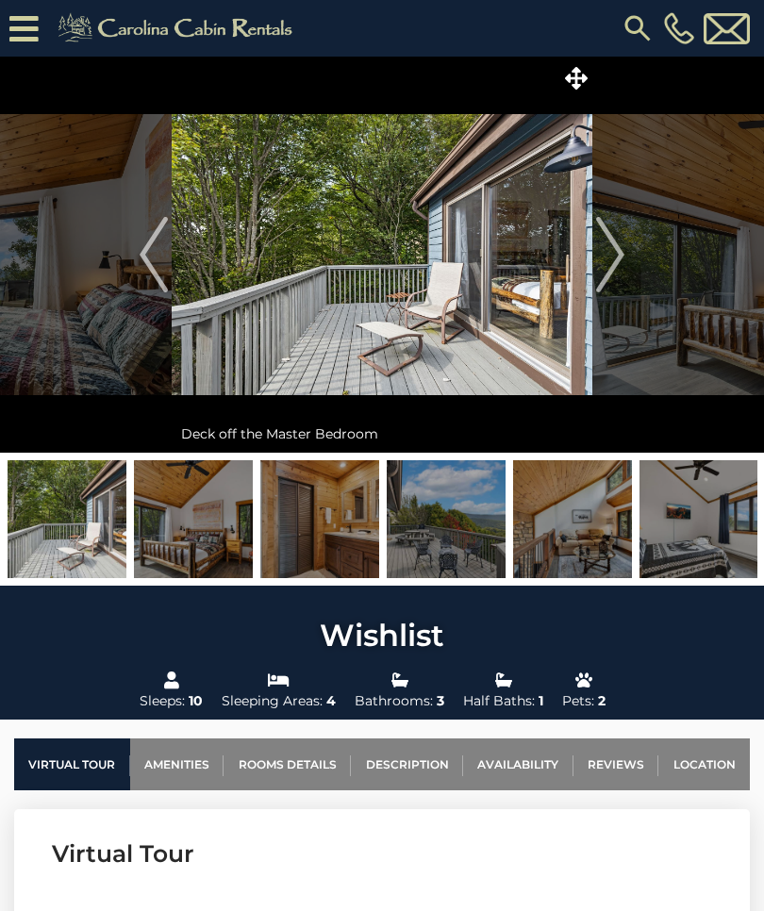
click at [613, 278] on img "Next" at bounding box center [610, 254] width 28 height 75
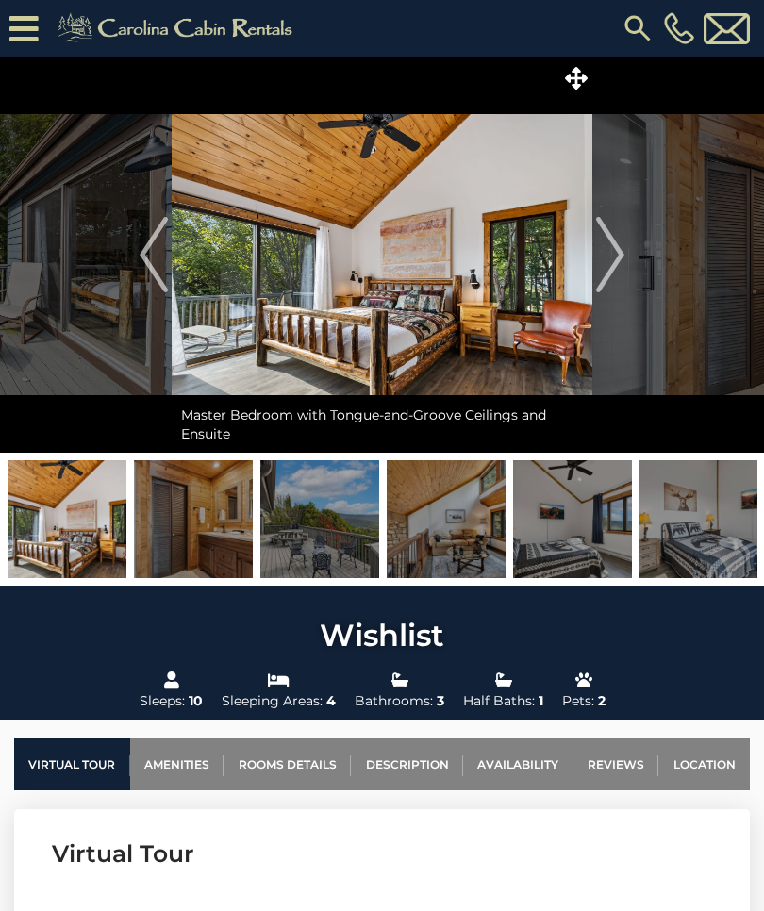
click at [611, 281] on img "Next" at bounding box center [610, 254] width 28 height 75
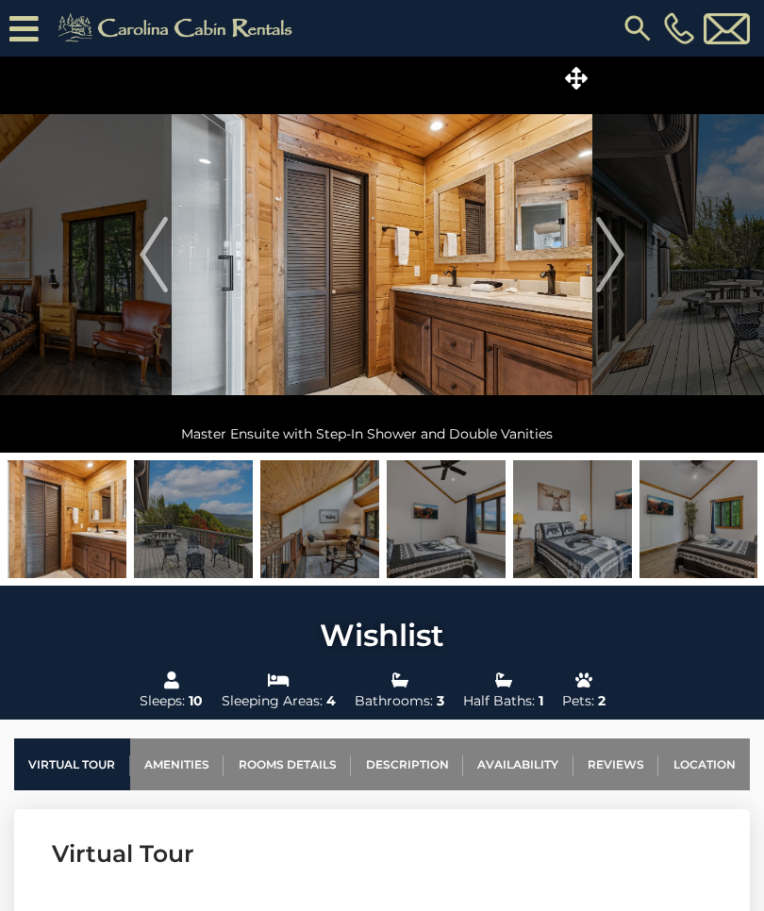
click at [613, 280] on img "Next" at bounding box center [610, 254] width 28 height 75
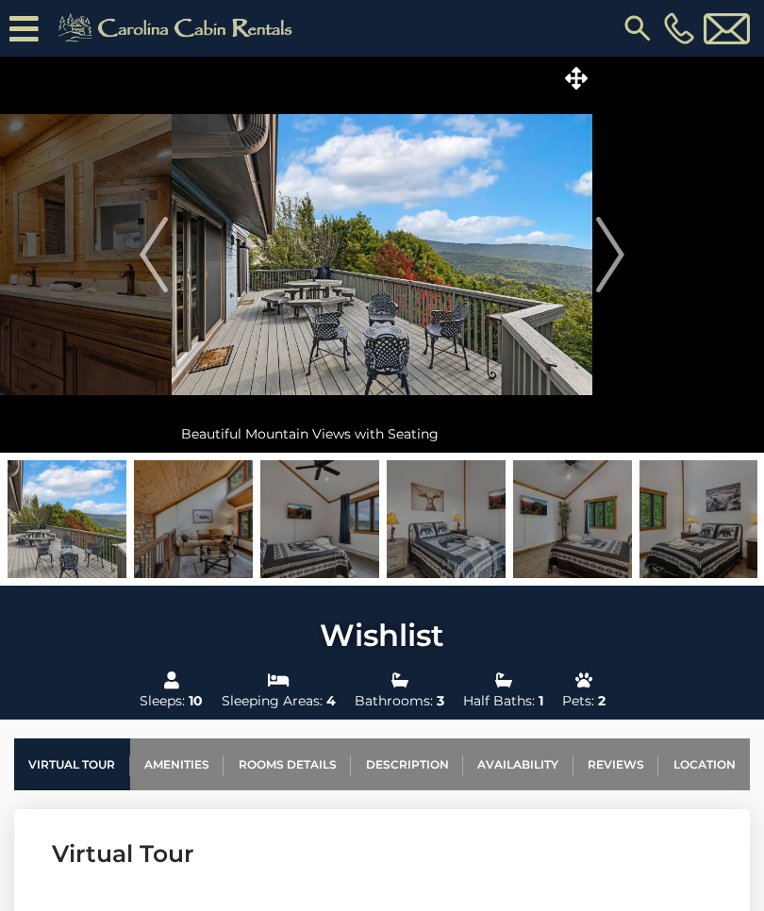
click at [617, 277] on img "Next" at bounding box center [610, 254] width 28 height 75
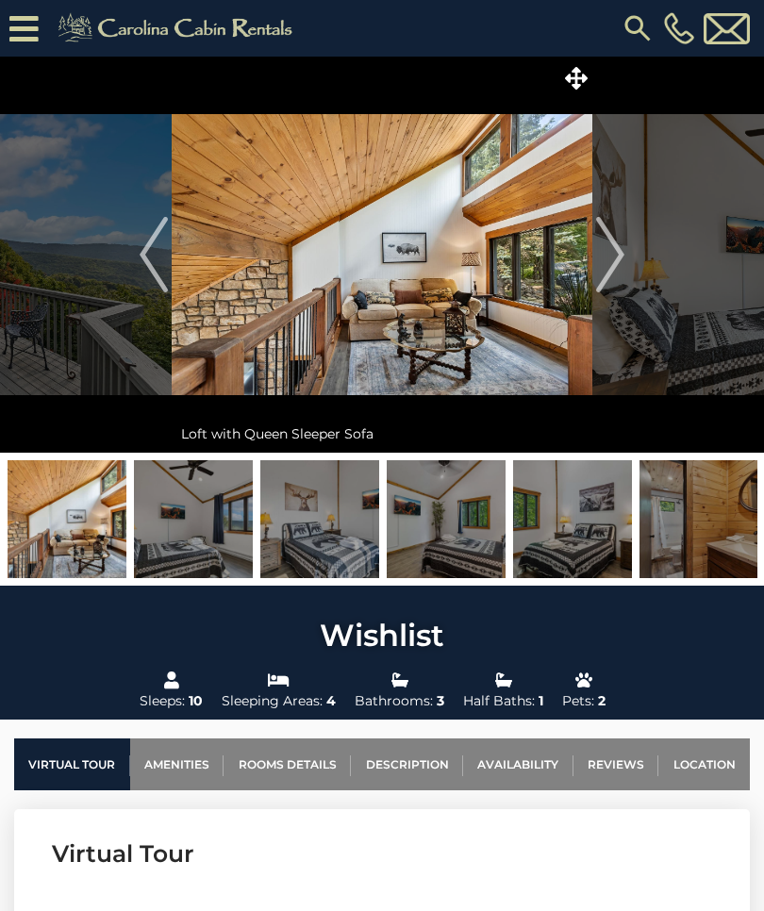
click at [615, 273] on img "Next" at bounding box center [610, 254] width 28 height 75
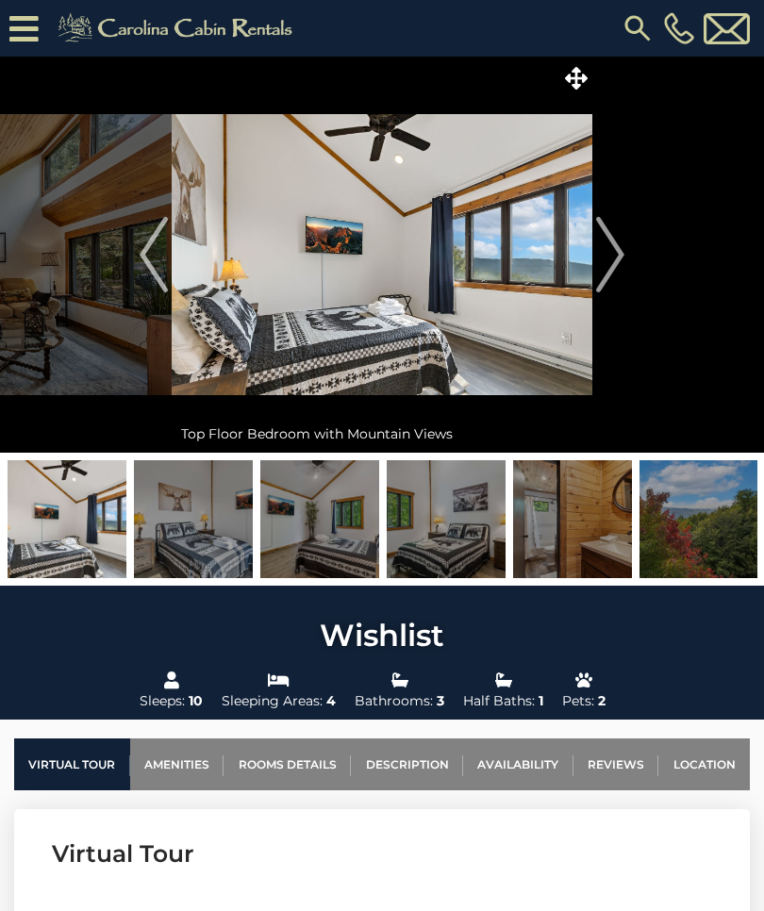
click at [617, 277] on img "Next" at bounding box center [610, 254] width 28 height 75
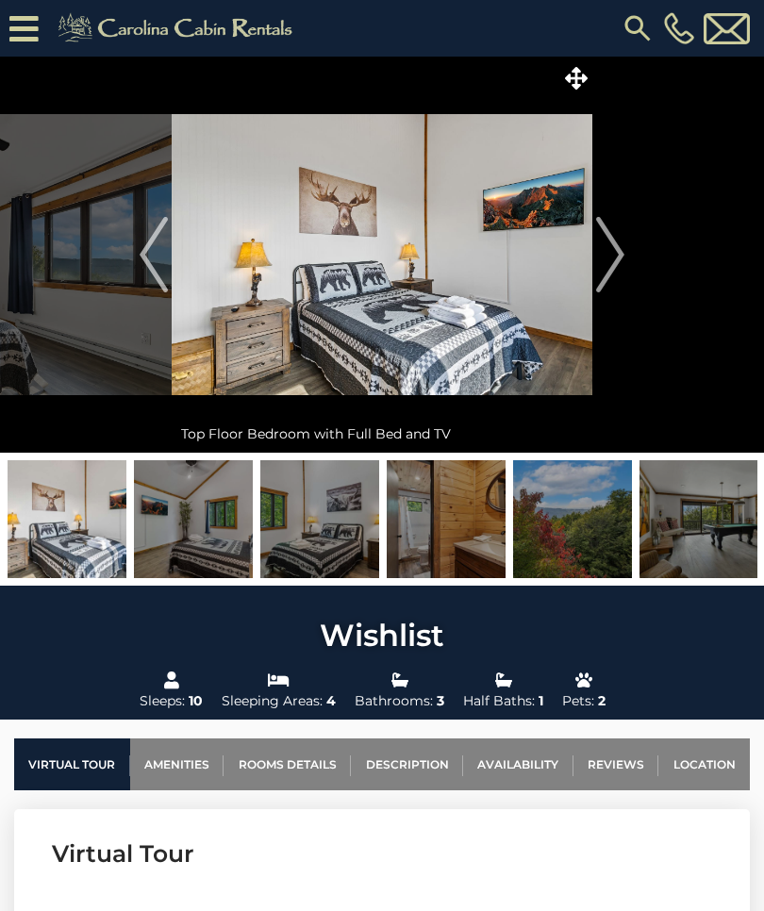
click at [617, 275] on img "Next" at bounding box center [610, 254] width 28 height 75
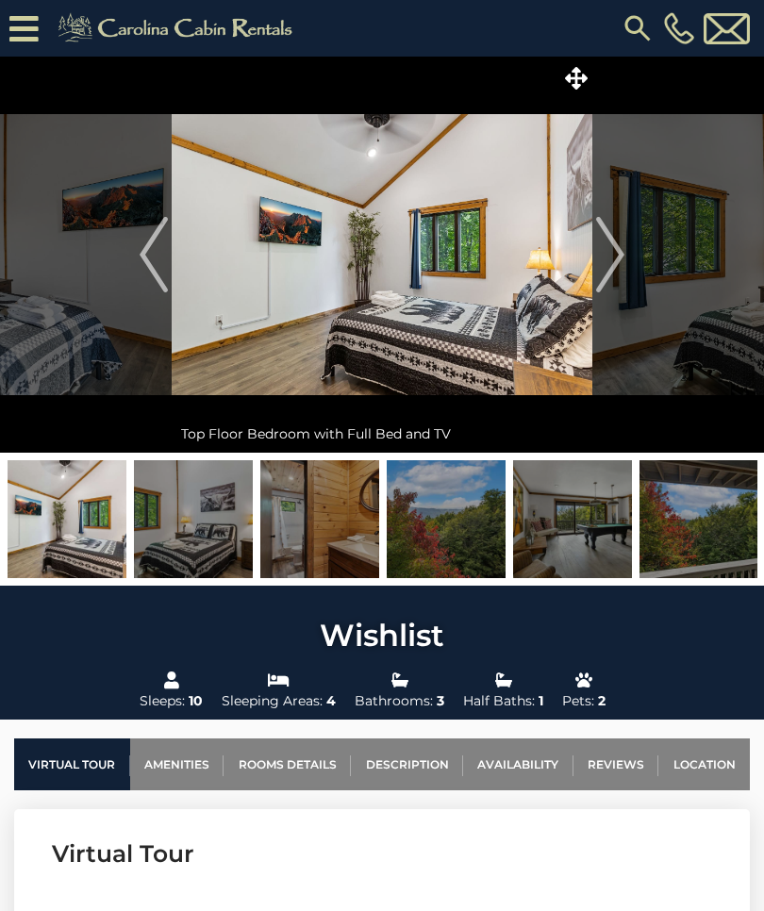
click at [617, 274] on img "Next" at bounding box center [610, 254] width 28 height 75
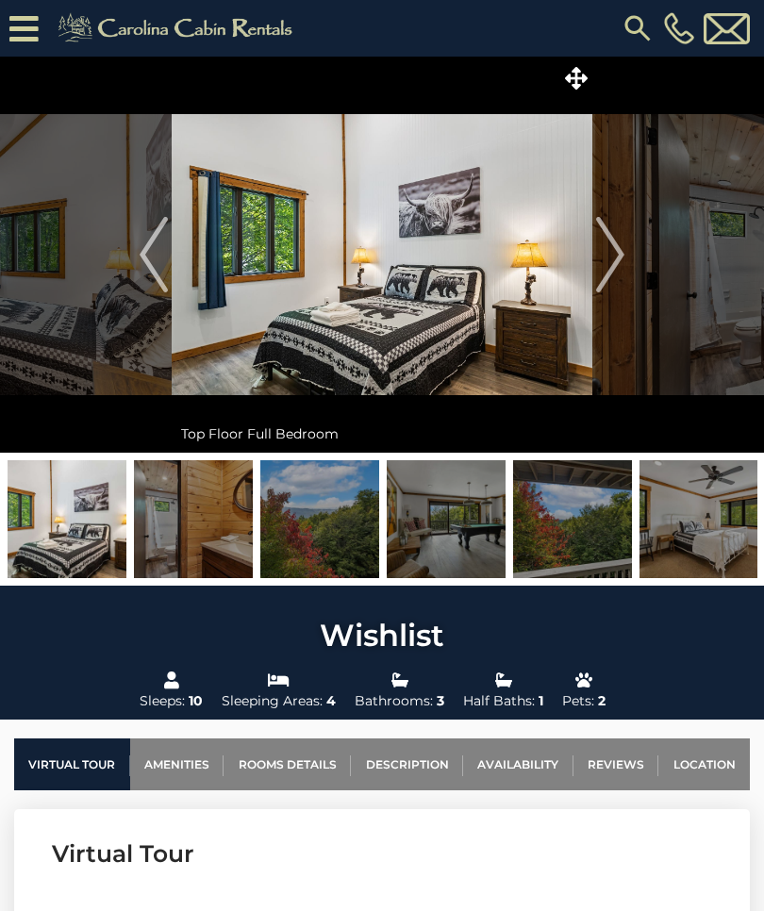
click at [614, 278] on img "Next" at bounding box center [610, 254] width 28 height 75
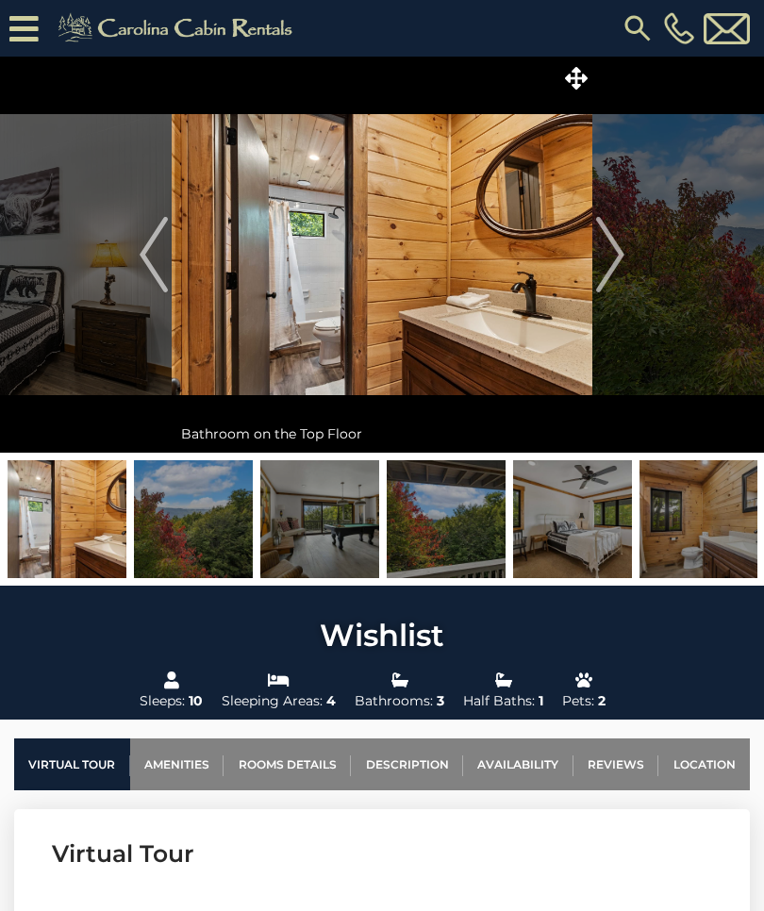
click at [616, 276] on img "Next" at bounding box center [610, 254] width 28 height 75
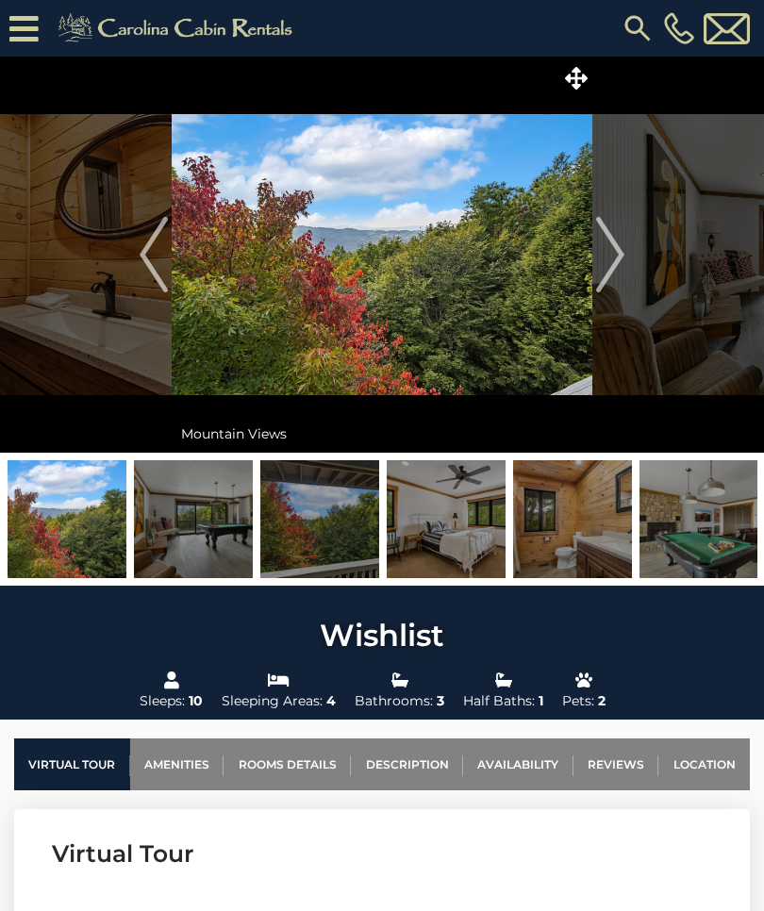
click at [614, 281] on img "Next" at bounding box center [610, 254] width 28 height 75
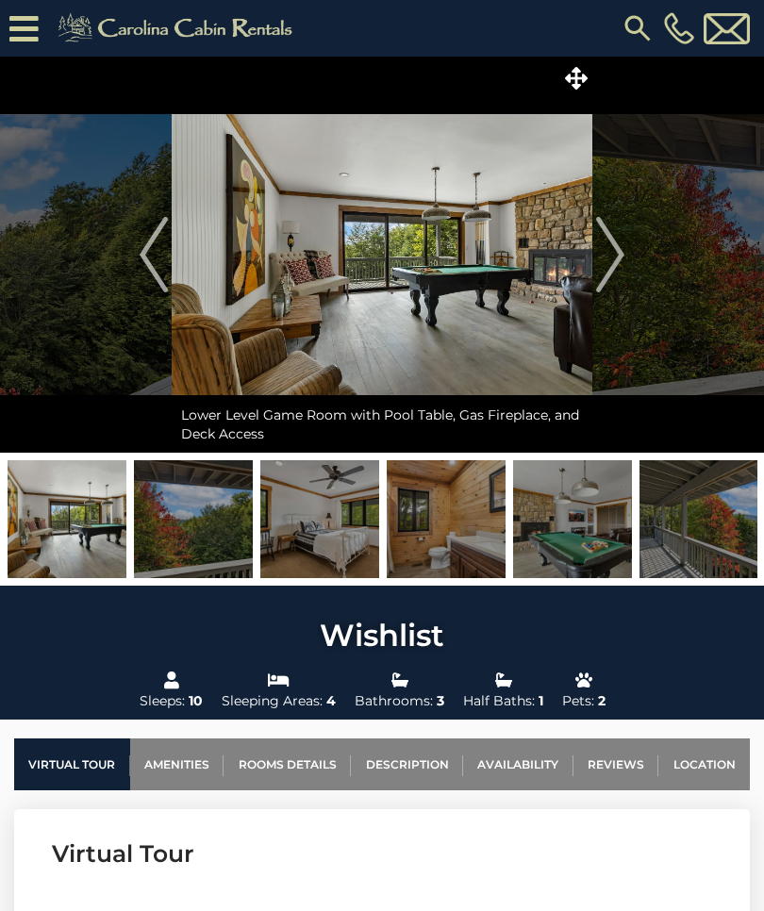
click at [618, 272] on img "Next" at bounding box center [610, 254] width 28 height 75
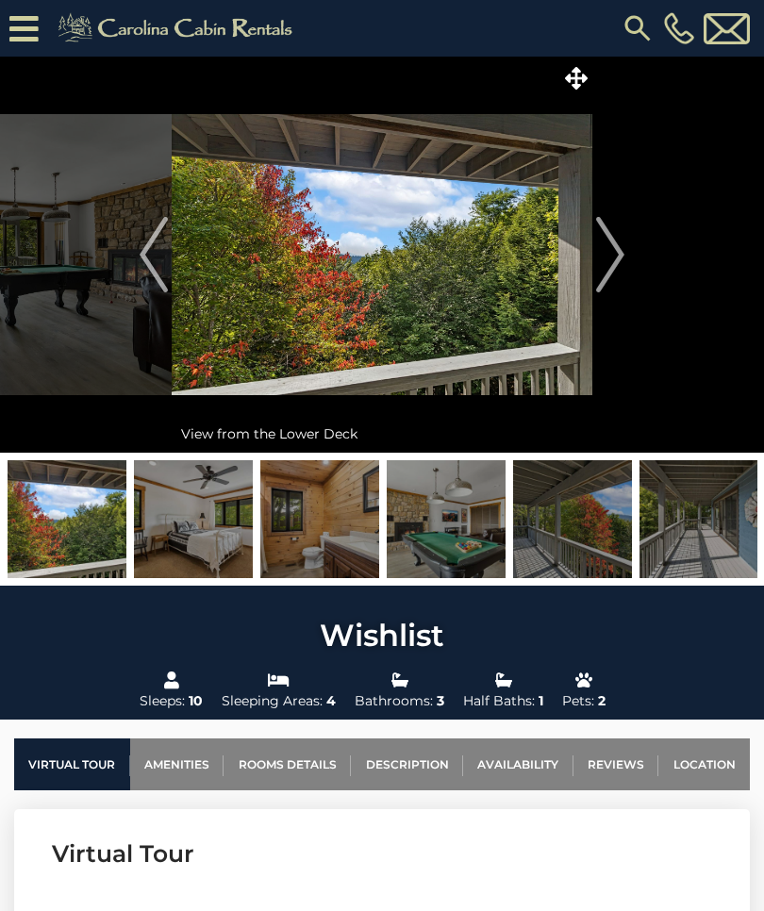
click at [617, 270] on img "Next" at bounding box center [610, 254] width 28 height 75
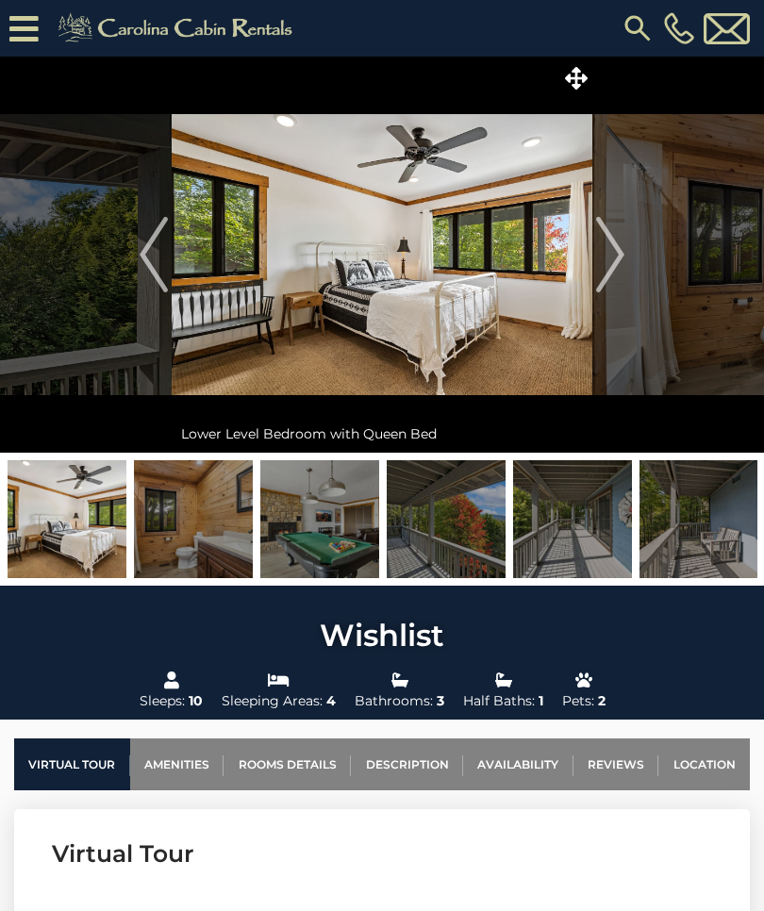
click at [612, 278] on img "Next" at bounding box center [610, 254] width 28 height 75
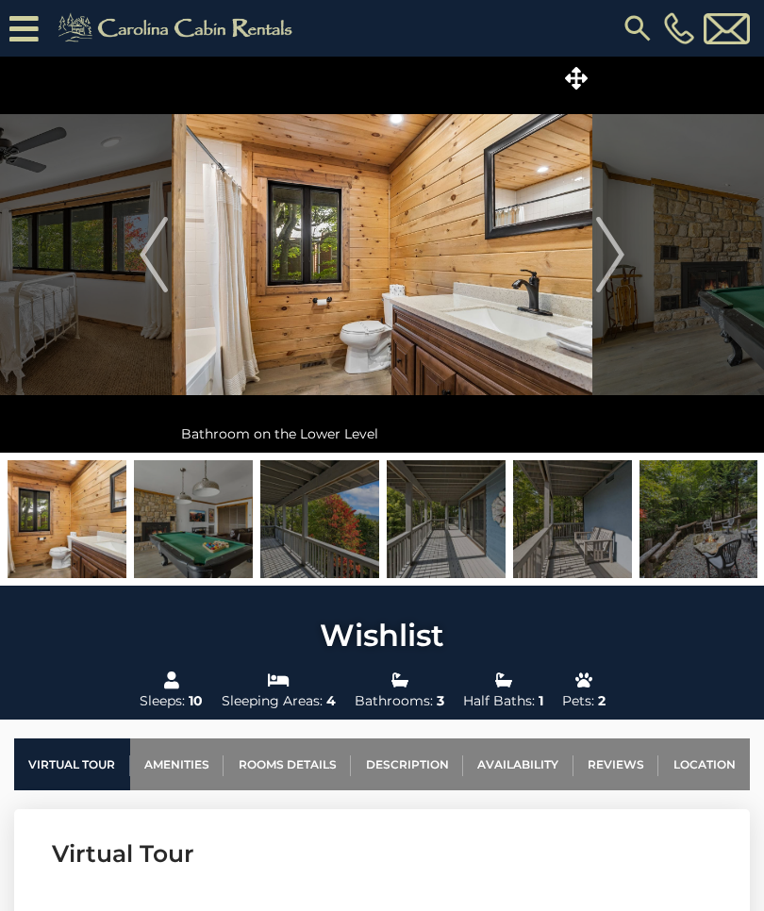
click at [616, 278] on img "Next" at bounding box center [610, 254] width 28 height 75
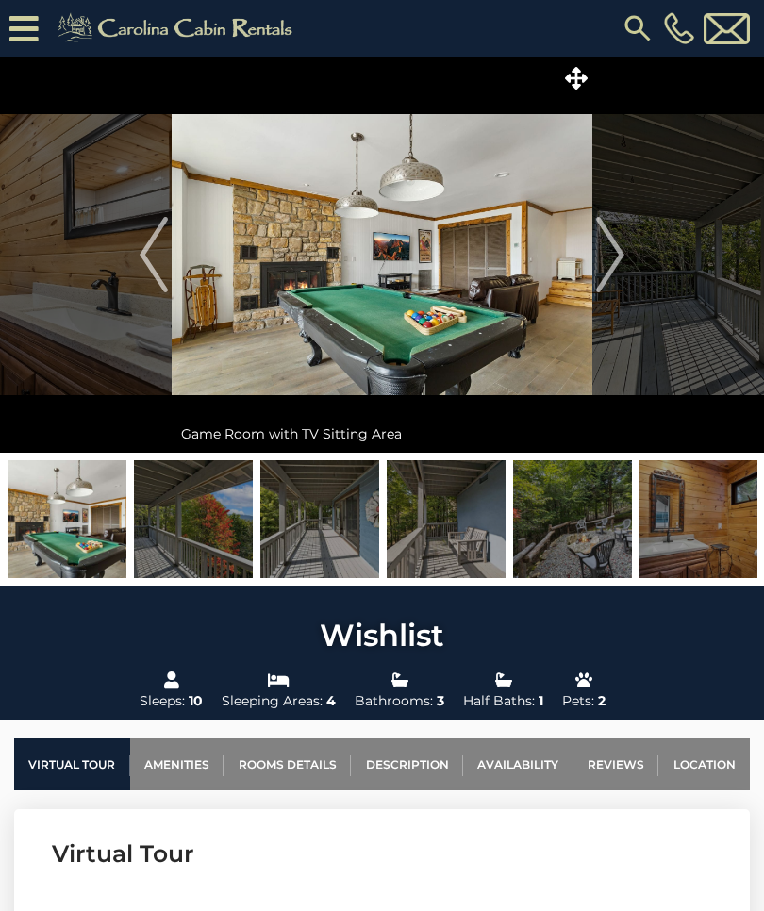
click at [619, 277] on img "Next" at bounding box center [610, 254] width 28 height 75
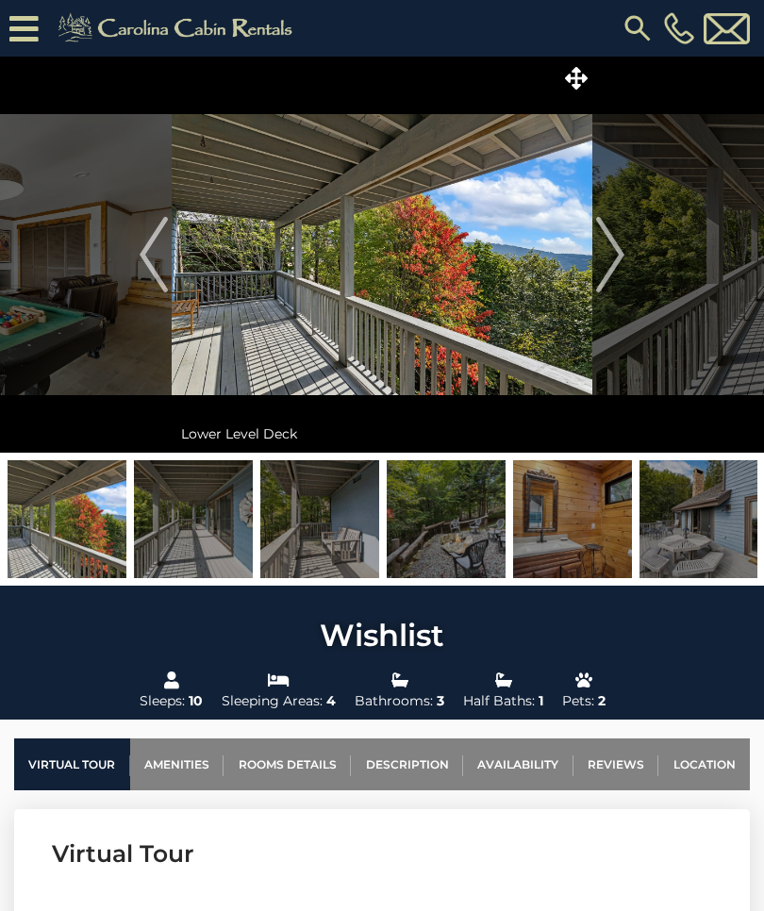
click at [618, 278] on img "Next" at bounding box center [610, 254] width 28 height 75
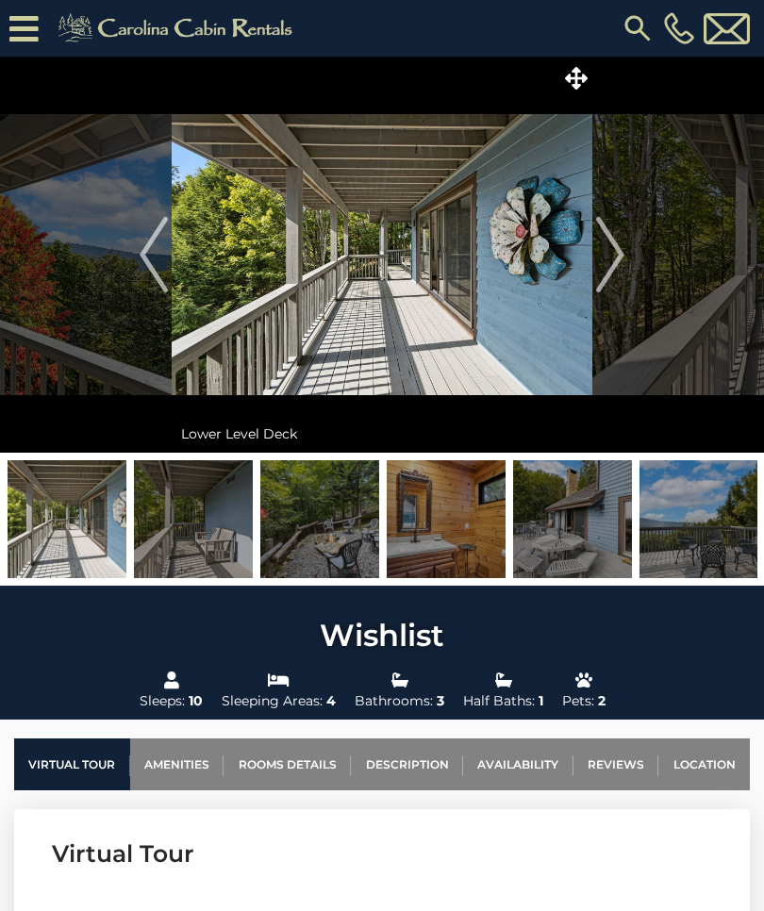
click at [618, 276] on img "Next" at bounding box center [610, 254] width 28 height 75
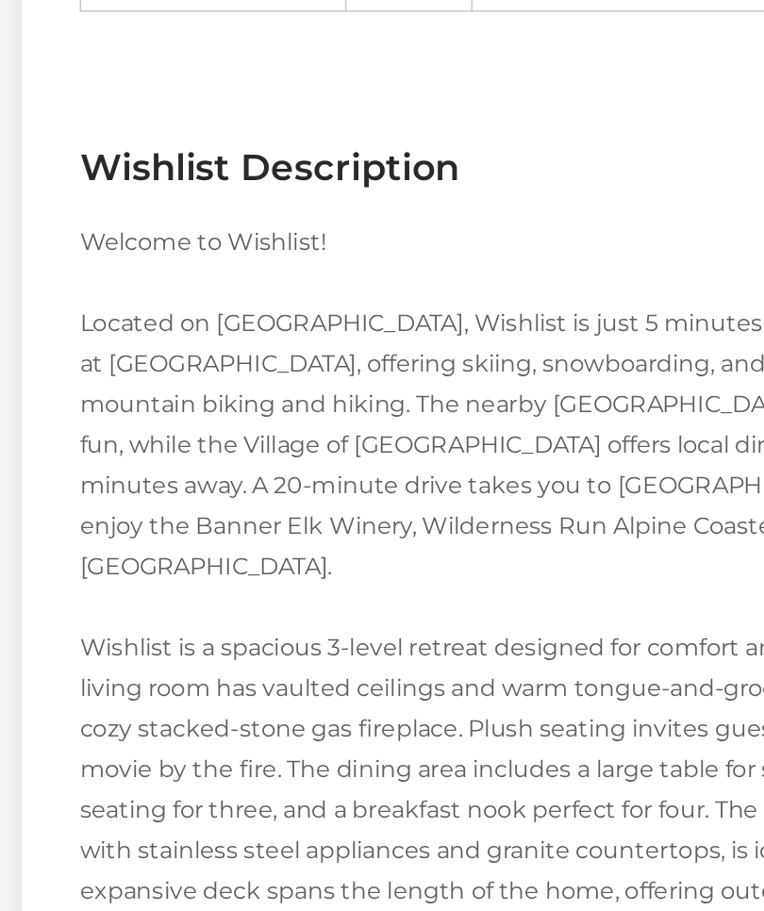
scroll to position [2499, 0]
